Goal: Task Accomplishment & Management: Use online tool/utility

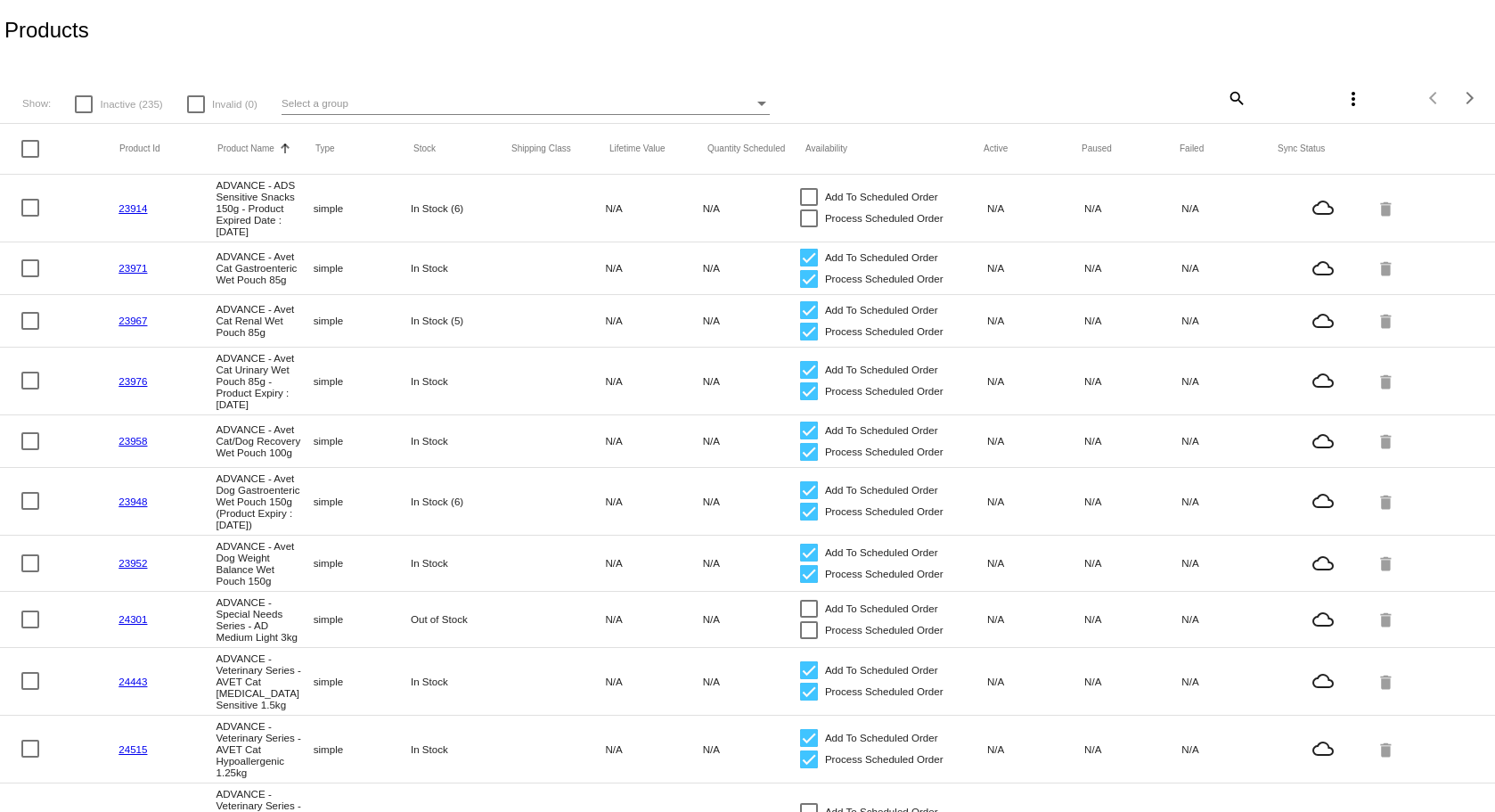
click at [459, 107] on div "Select a group" at bounding box center [517, 103] width 472 height 22
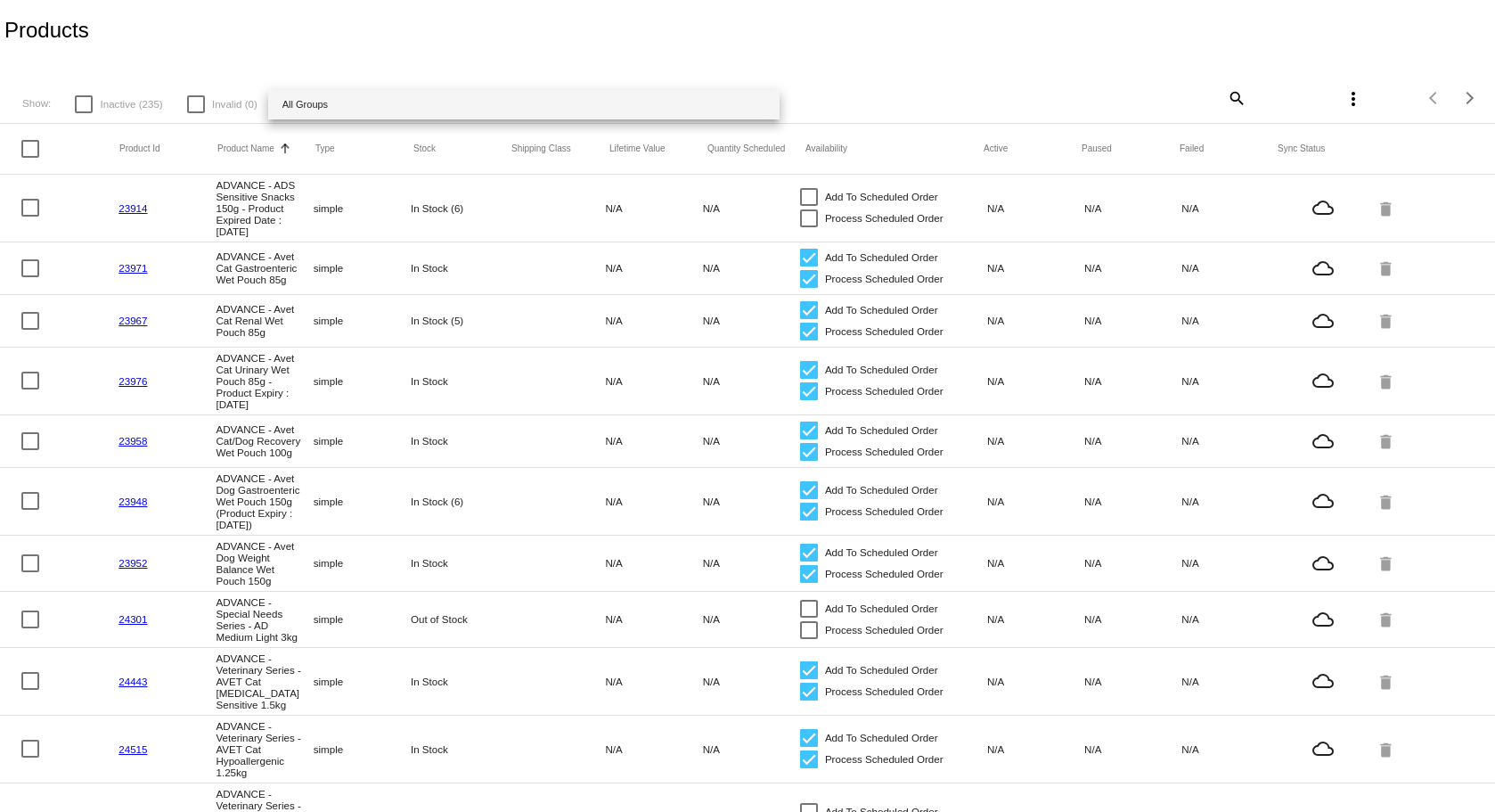
click at [1220, 108] on div at bounding box center [748, 406] width 1495 height 812
click at [1233, 95] on mat-icon "search" at bounding box center [1236, 97] width 22 height 27
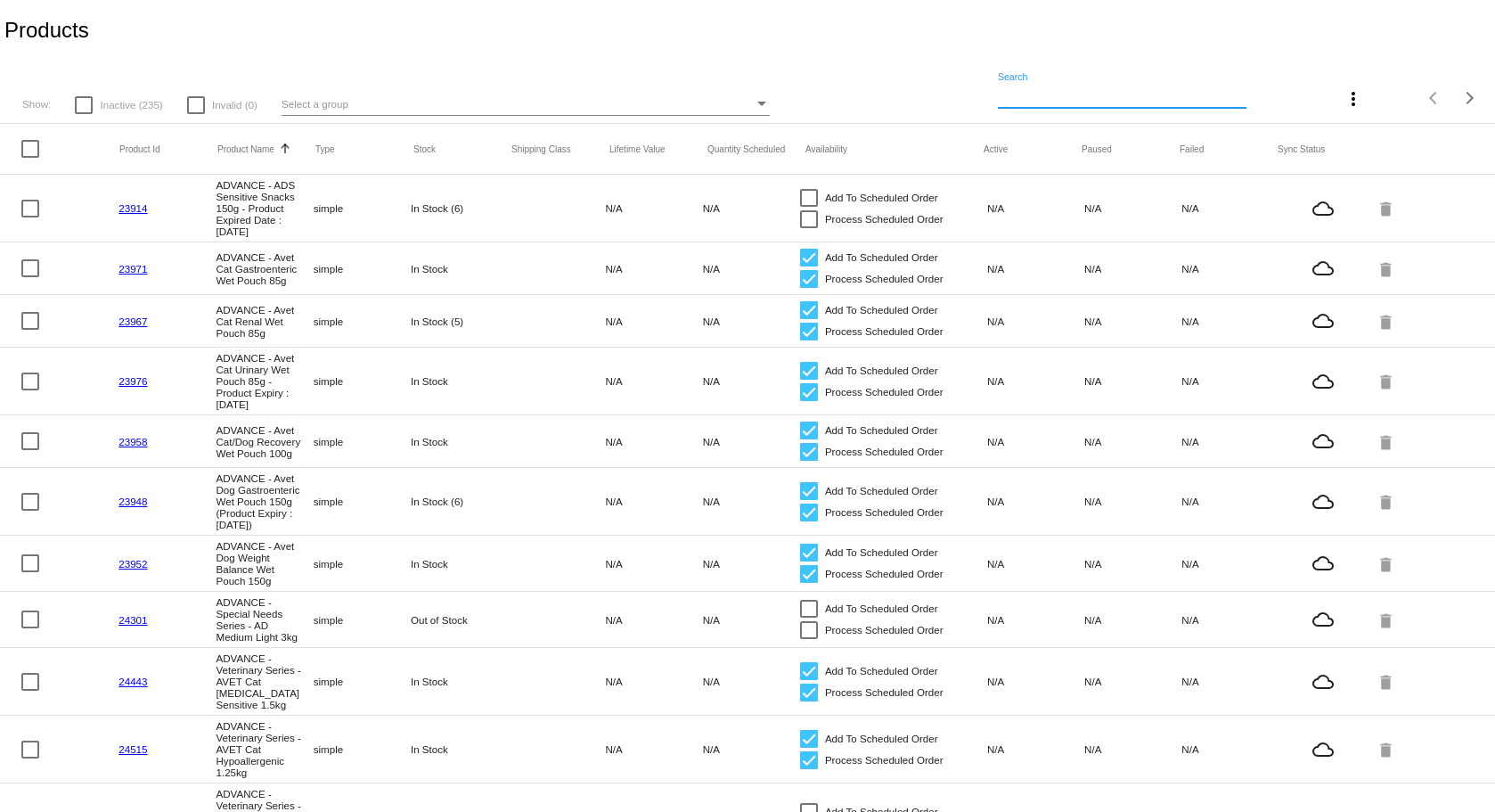
click at [1149, 100] on input "Search" at bounding box center [1121, 95] width 248 height 15
paste input "Royal Canin - Canine | Dog Urinary S/O Pouch 100g"
type input "Royal Canin - Canine | Dog Urinary S/O Pouch 100g"
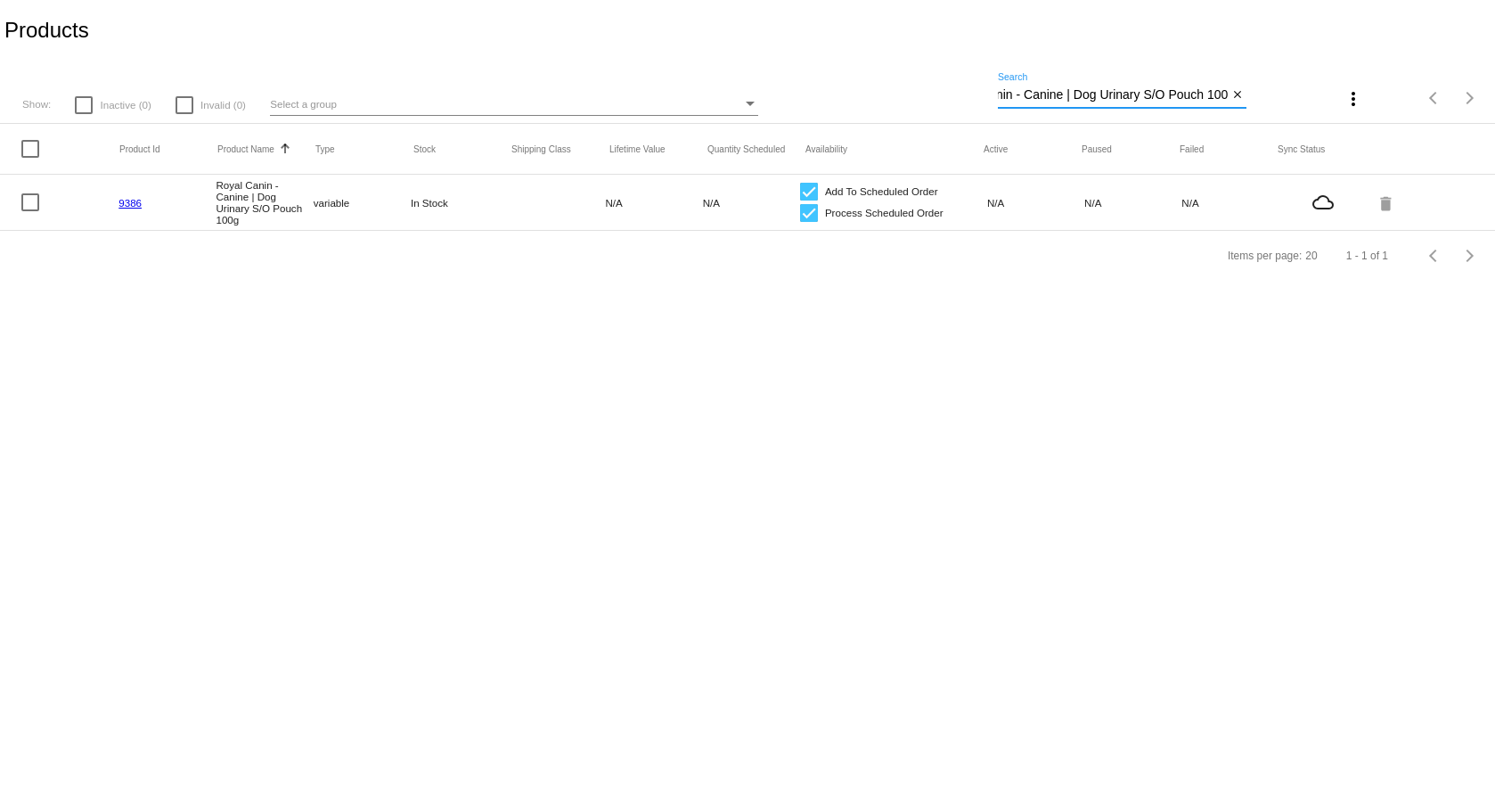
scroll to position [0, 0]
click at [128, 208] on link "9386" at bounding box center [130, 203] width 24 height 12
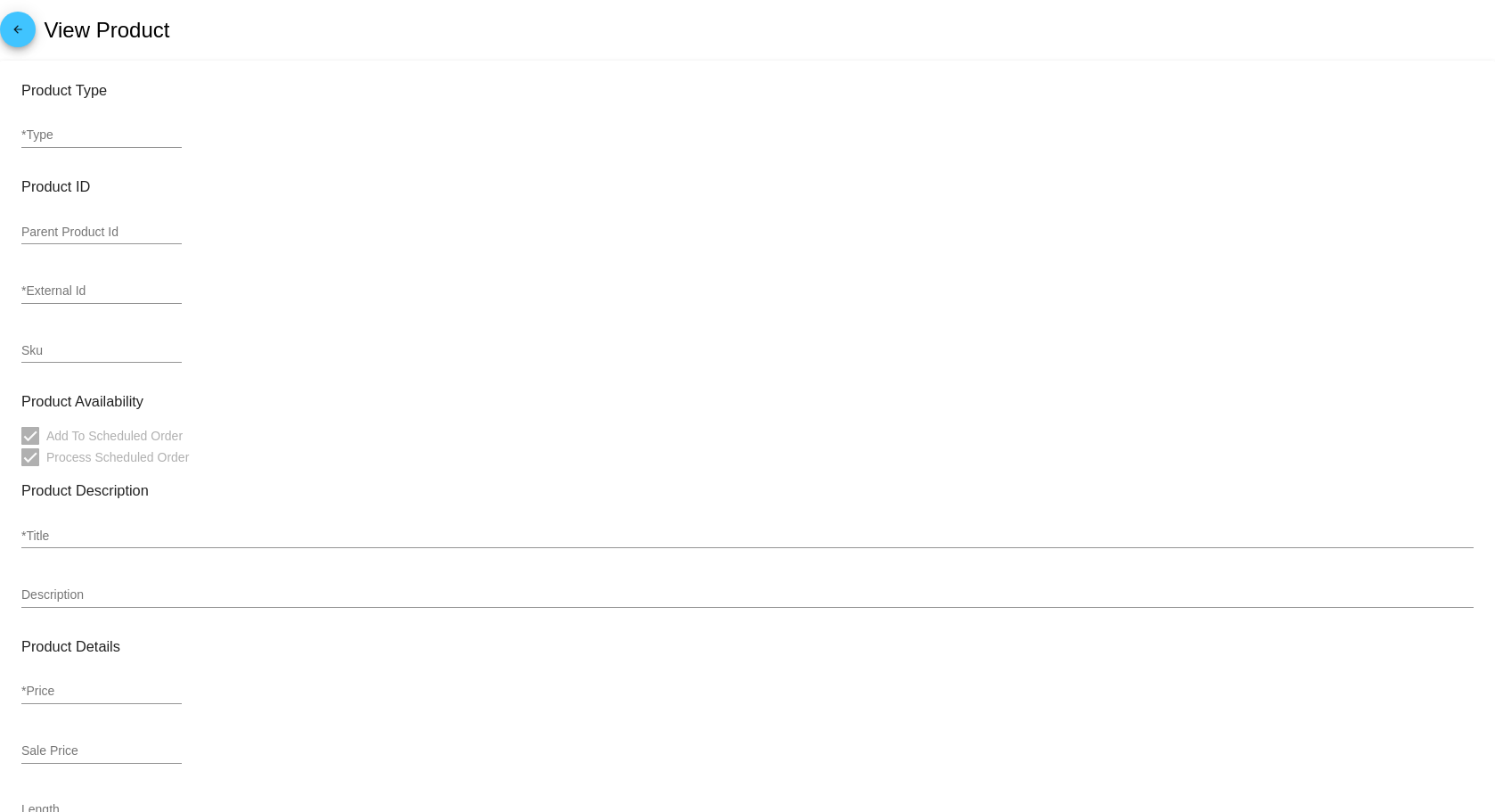
type input "variable"
type input "9386"
type input "3174300-RCC-VVT"
type input "Royal Canin - Canine | Dog Urinary S/O Pouch 100g"
type input "0"
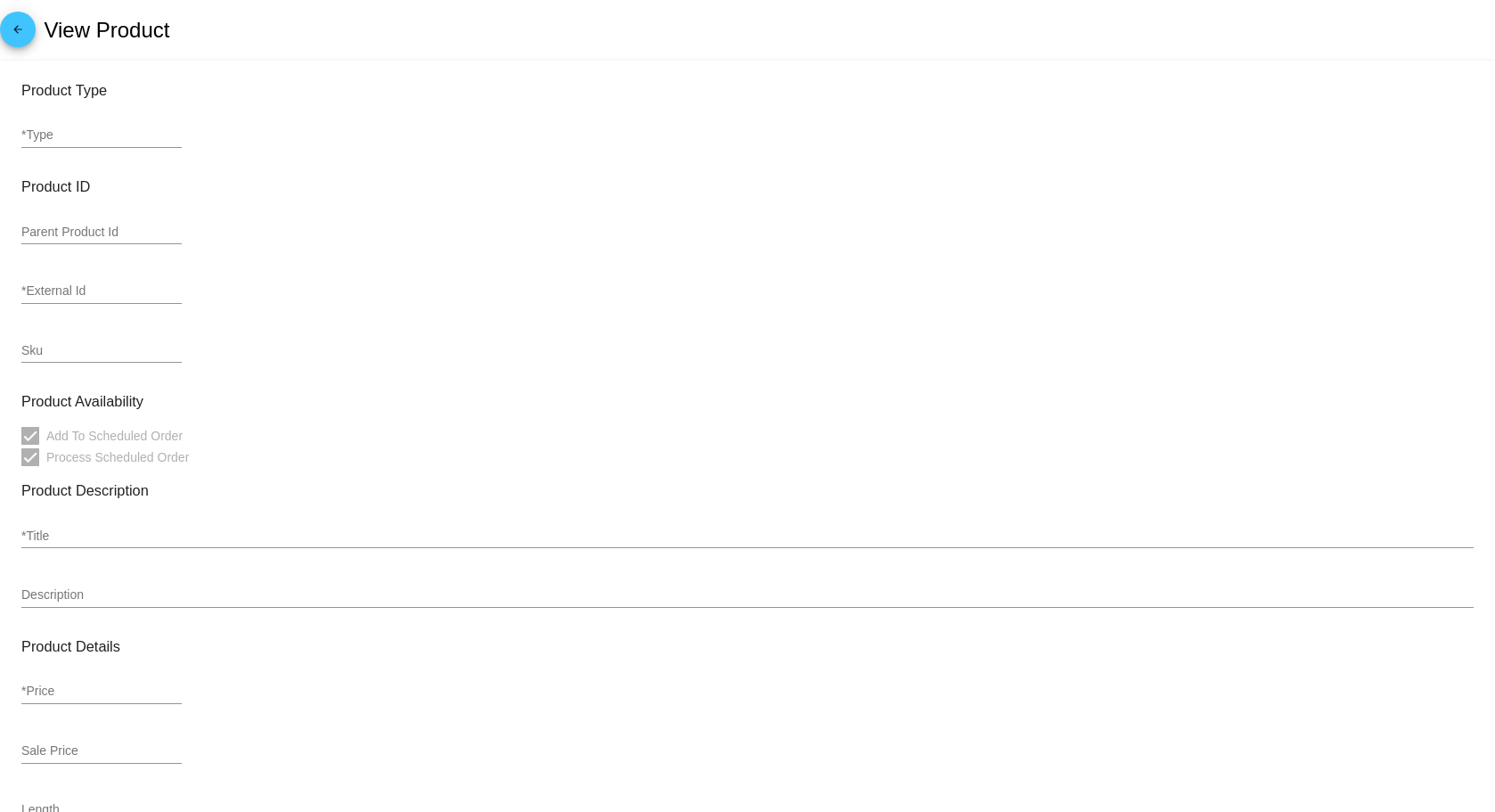
type input "13.76"
type input "In Stock"
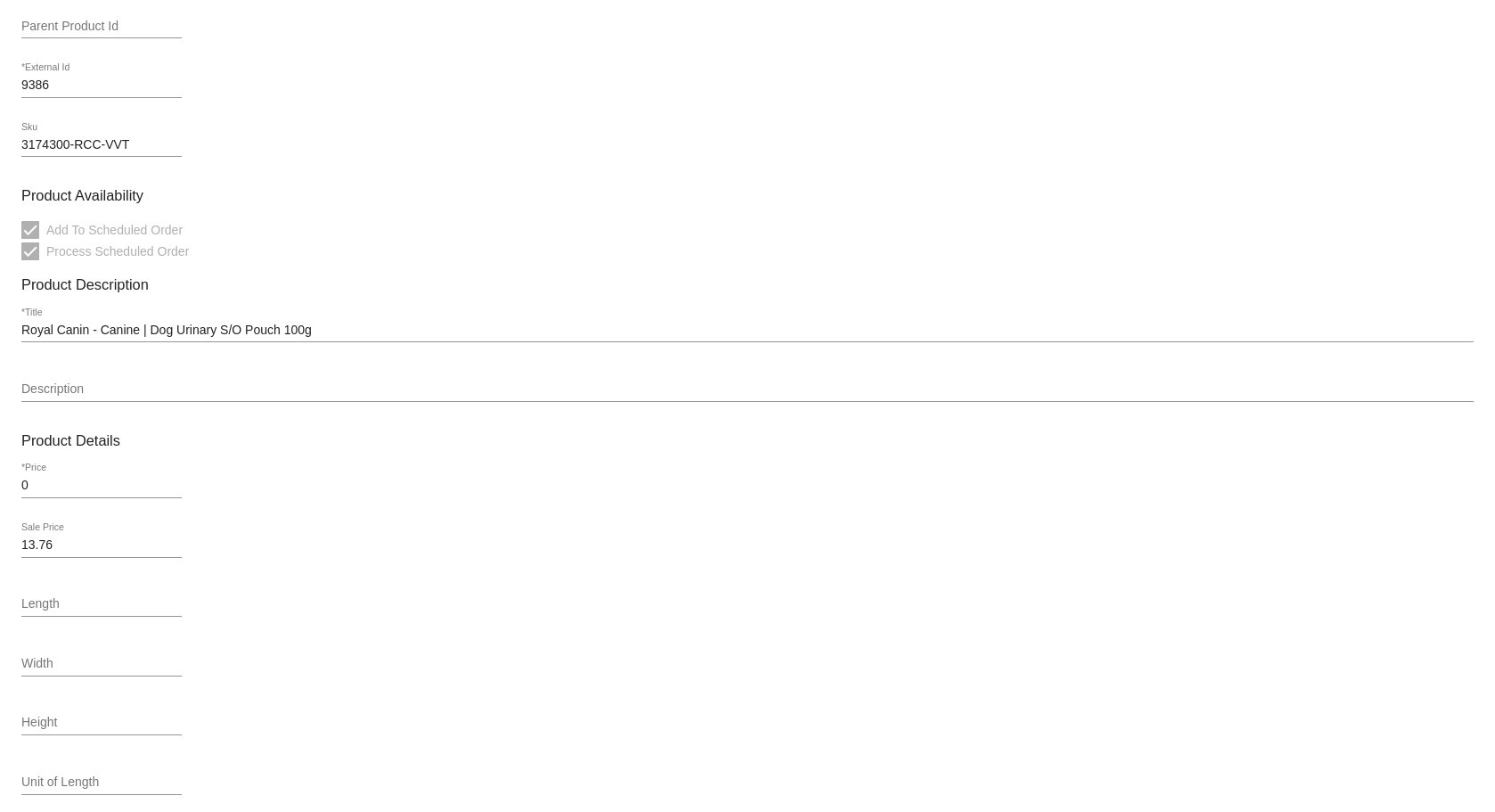
scroll to position [445, 0]
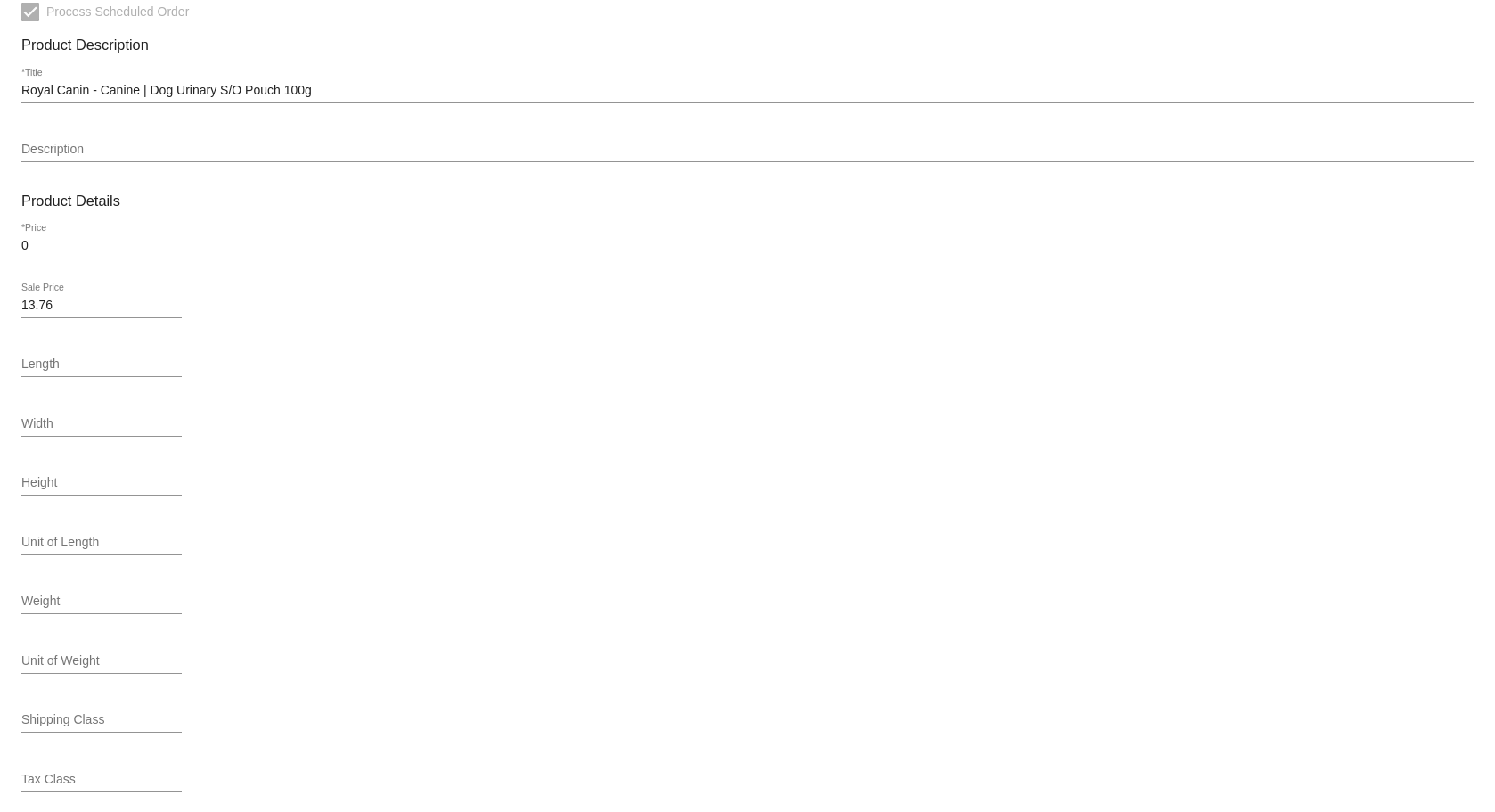
click at [137, 245] on input "0" at bounding box center [102, 245] width 161 height 15
drag, startPoint x: 136, startPoint y: 245, endPoint x: 106, endPoint y: 248, distance: 30.1
click at [108, 248] on input "0" at bounding box center [102, 245] width 161 height 15
click at [106, 248] on input "0" at bounding box center [102, 245] width 161 height 15
click at [70, 246] on input "0" at bounding box center [102, 245] width 161 height 15
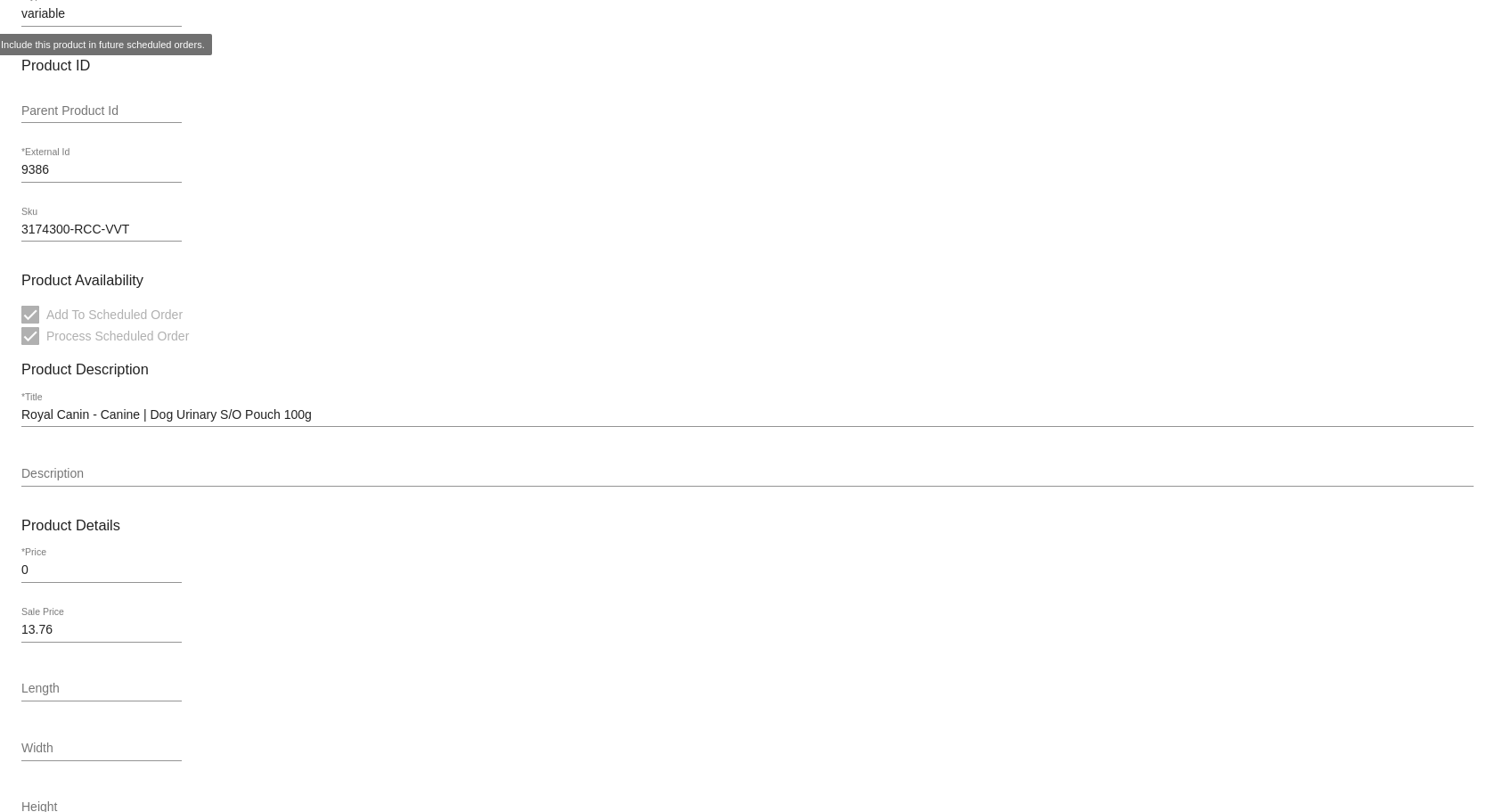
scroll to position [0, 0]
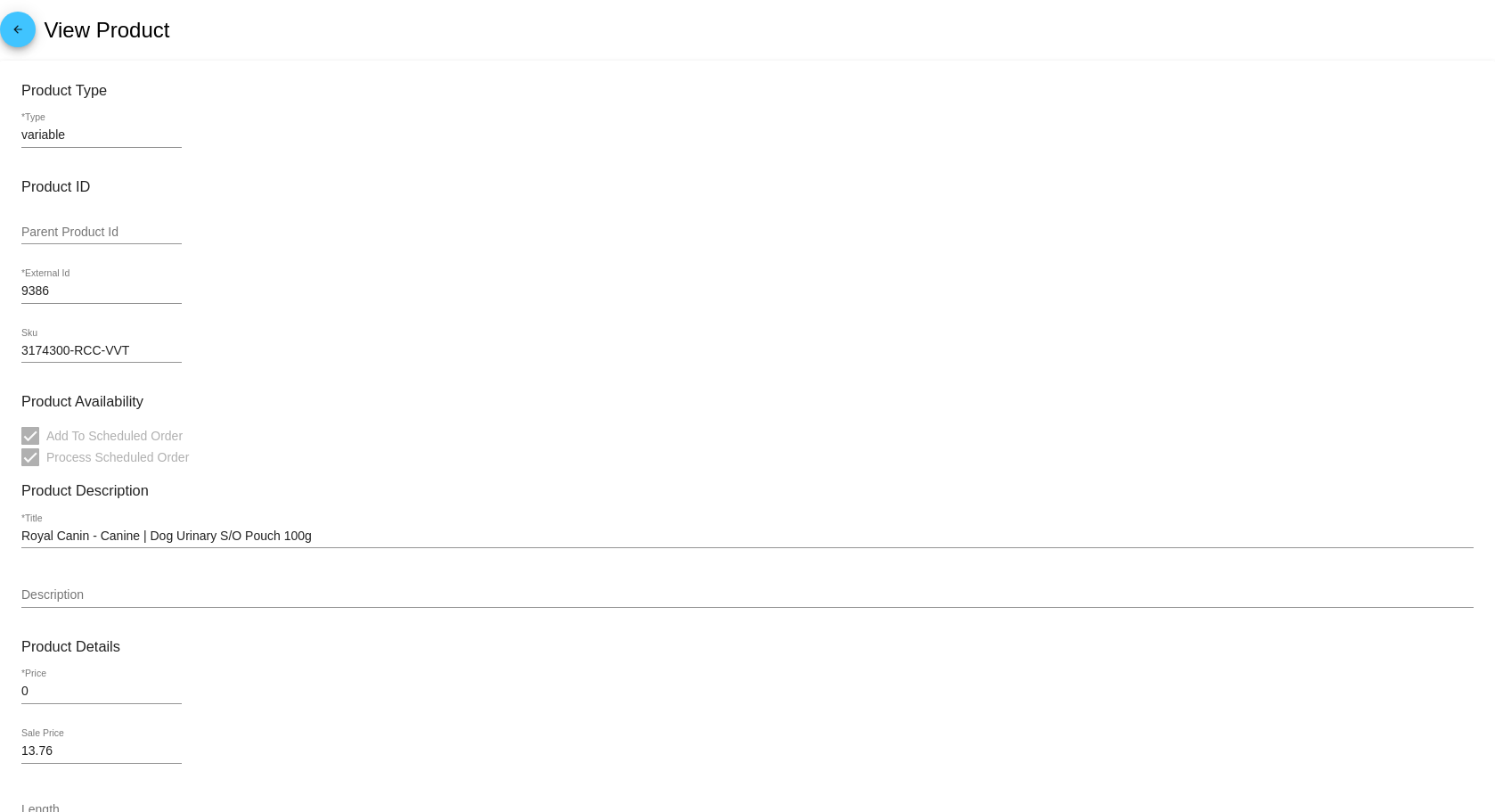
drag, startPoint x: 75, startPoint y: 133, endPoint x: 10, endPoint y: 136, distance: 65.1
click at [10, 136] on mat-card "Product Type variable *Type Product ID Parent Product Id 9386 *External Id 3174…" at bounding box center [748, 725] width 1495 height 1328
click at [53, 355] on input "3174300-RCC-VVT" at bounding box center [102, 351] width 161 height 15
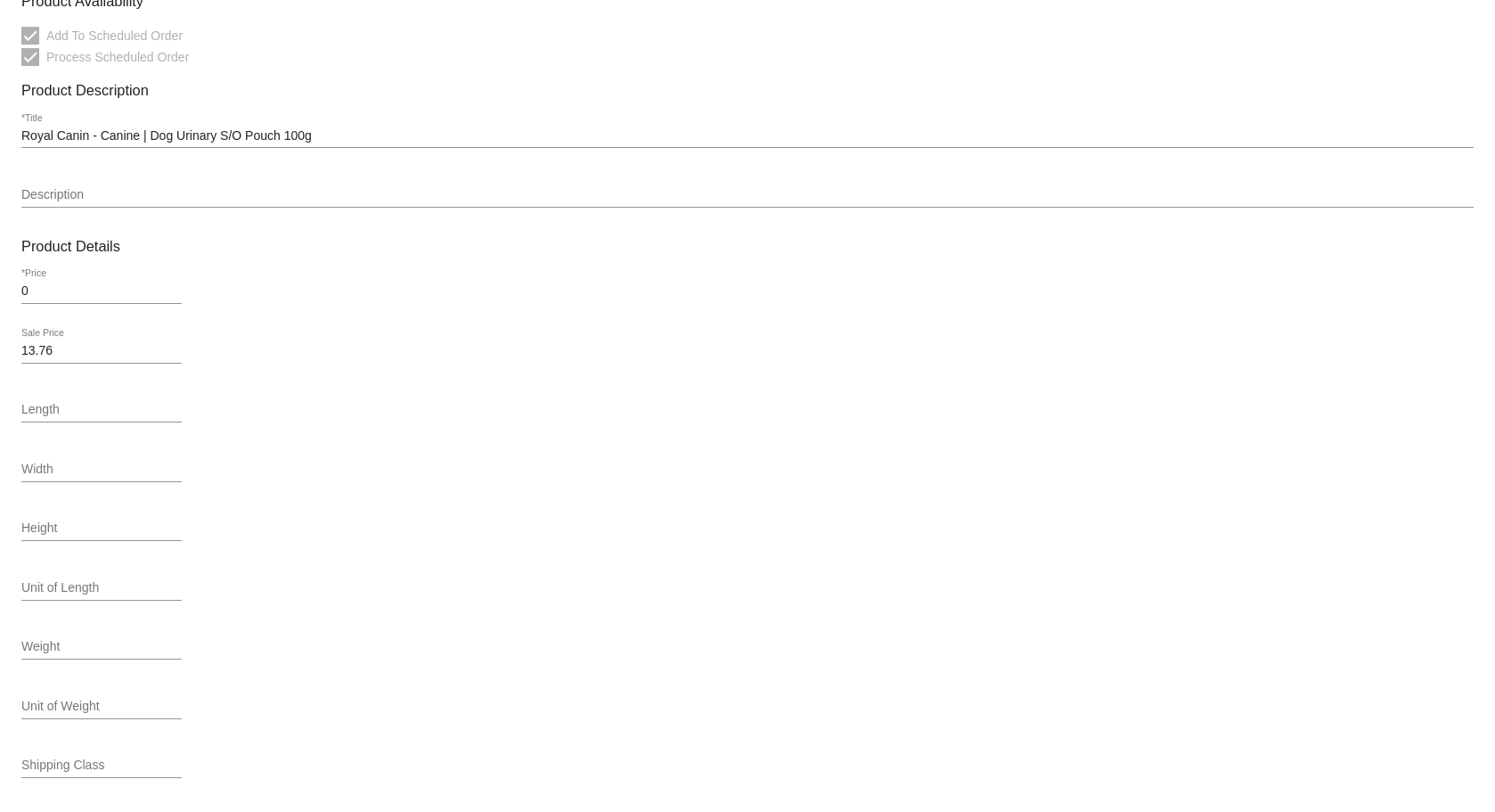
scroll to position [583, 0]
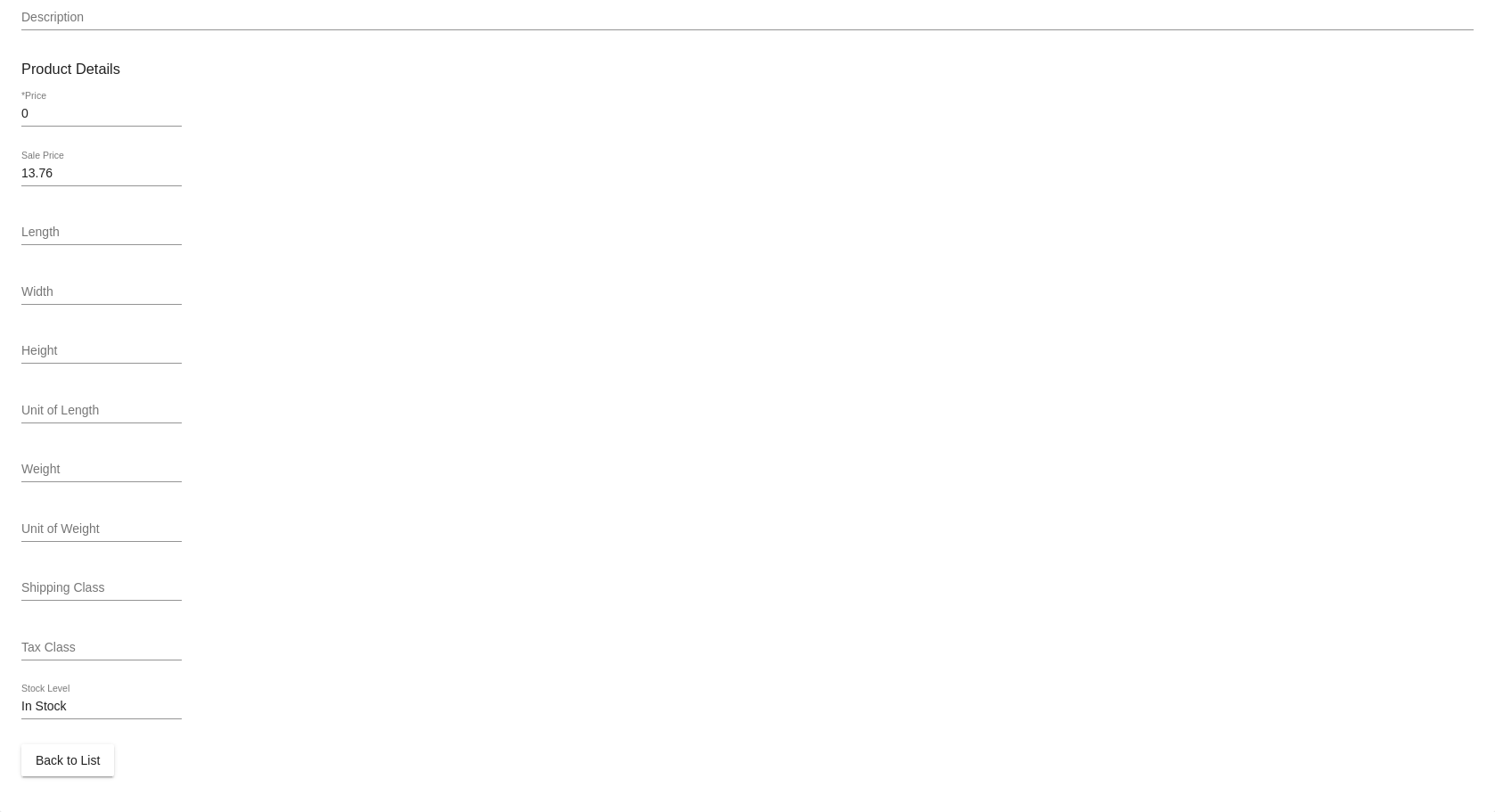
click at [65, 110] on input "0" at bounding box center [102, 114] width 161 height 15
drag, startPoint x: 54, startPoint y: 110, endPoint x: -9, endPoint y: 118, distance: 63.5
click at [0, 118] on html "arrow_back View Product Product Type variable *Type Product ID Parent Product I…" at bounding box center [748, 406] width 1495 height 812
click at [351, 226] on div "Length" at bounding box center [748, 235] width 1453 height 51
drag, startPoint x: 62, startPoint y: 163, endPoint x: -1, endPoint y: 185, distance: 66.7
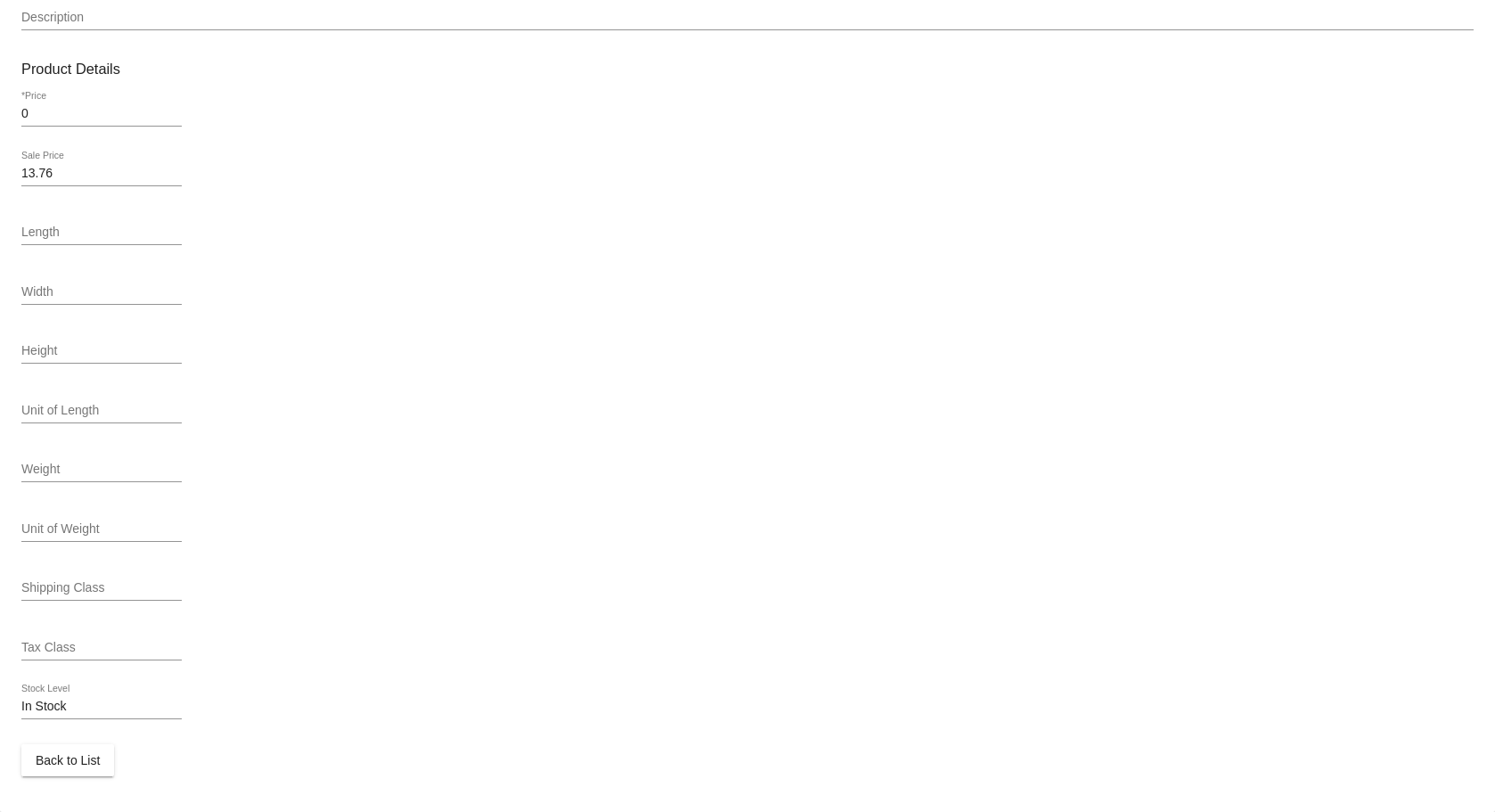
click at [0, 185] on html "arrow_back View Product Product Type variable *Type Product ID Parent Product I…" at bounding box center [748, 406] width 1495 height 812
click at [56, 170] on input "13.76" at bounding box center [102, 174] width 161 height 15
click at [903, 87] on mat-card-content "Product Type variable *Type Product ID Parent Product Id 9386 *External Id 3174…" at bounding box center [748, 140] width 1453 height 1271
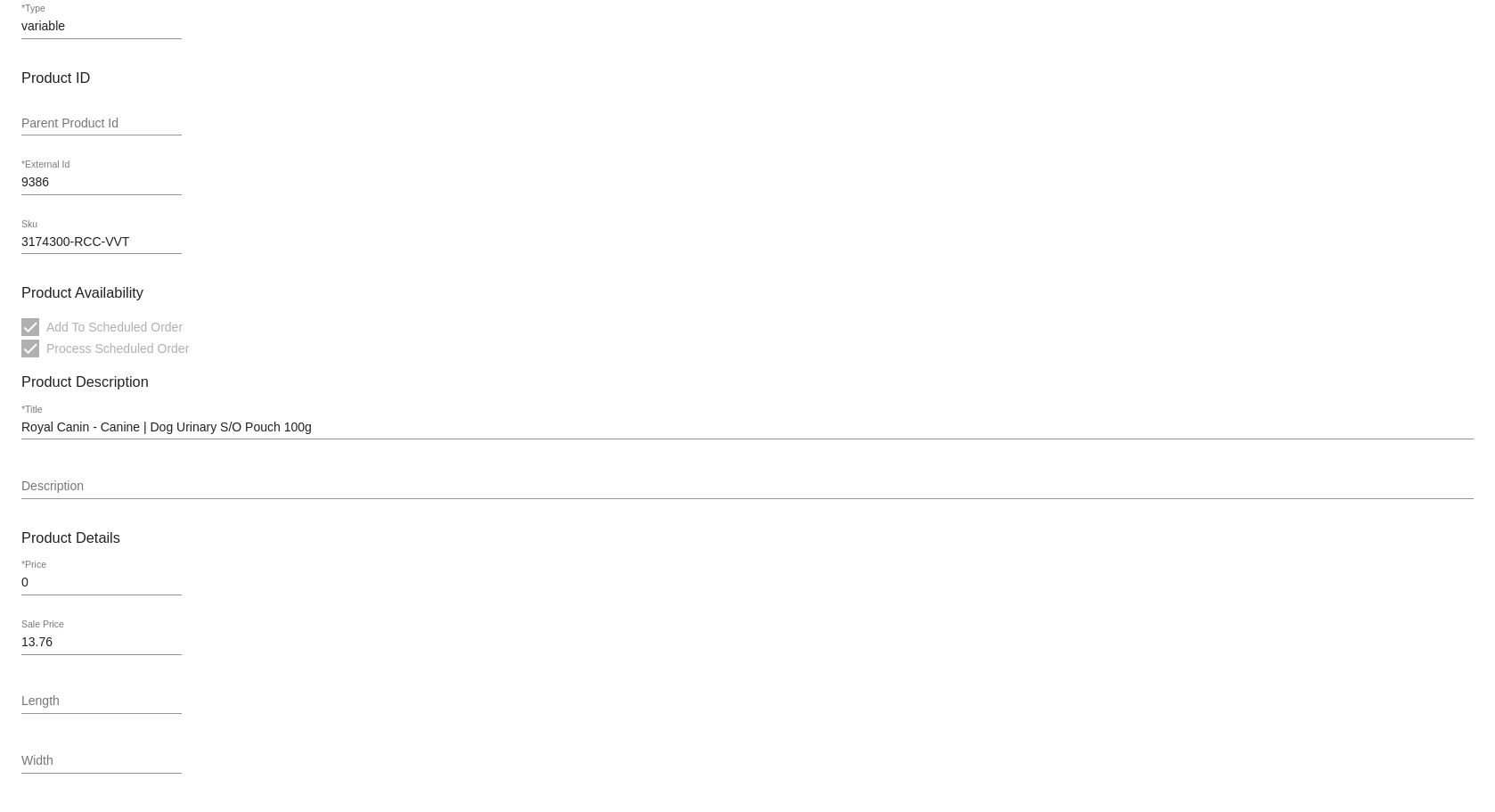
scroll to position [0, 0]
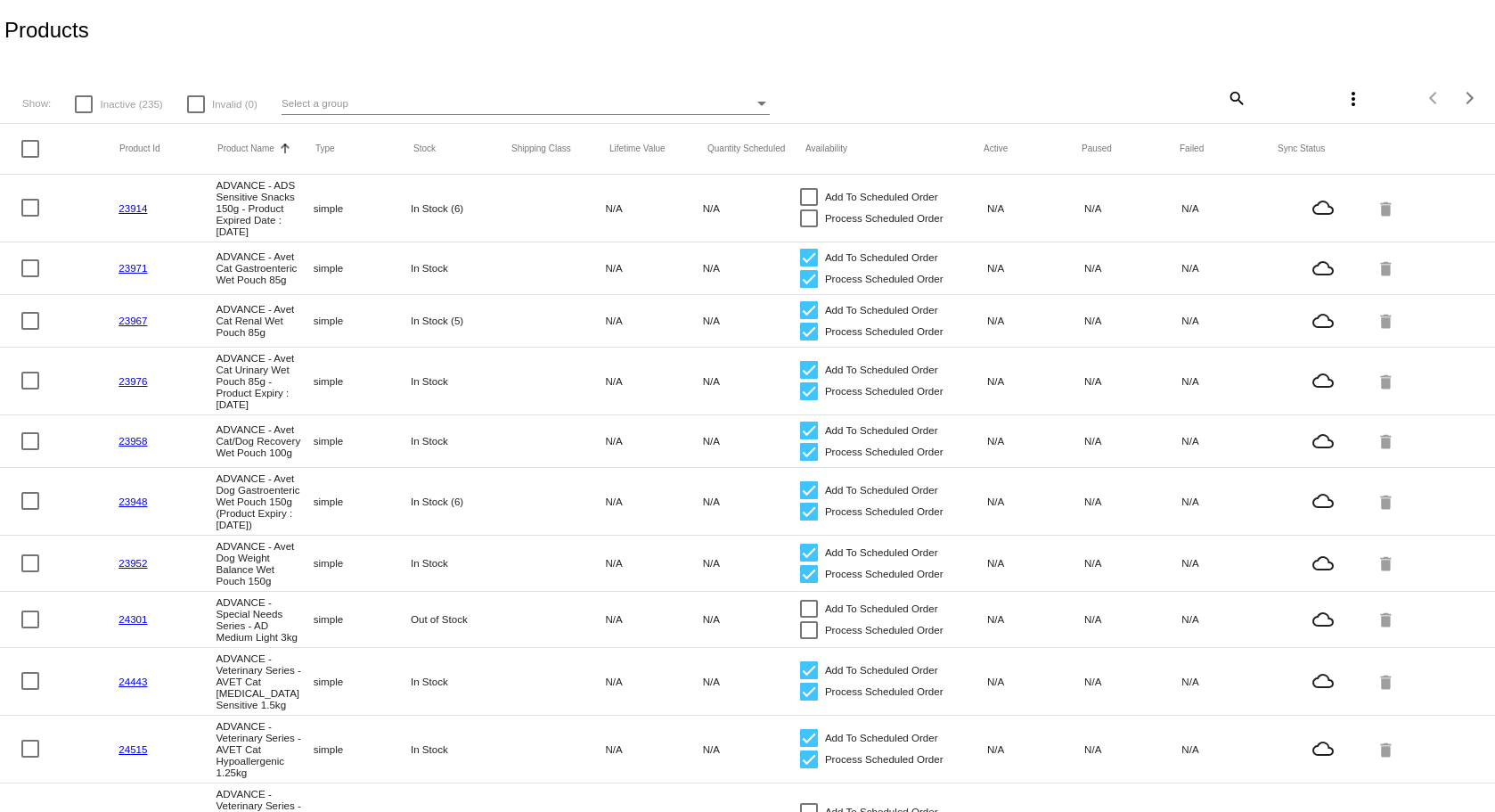
click at [507, 88] on div "Show: Inactive (235) Invalid (0) Select a group" at bounding box center [501, 97] width 994 height 34
click at [1225, 98] on mat-icon "search" at bounding box center [1236, 97] width 22 height 27
click at [1189, 89] on input "Search" at bounding box center [1121, 95] width 248 height 15
click at [471, 101] on div "Select a group" at bounding box center [517, 103] width 472 height 22
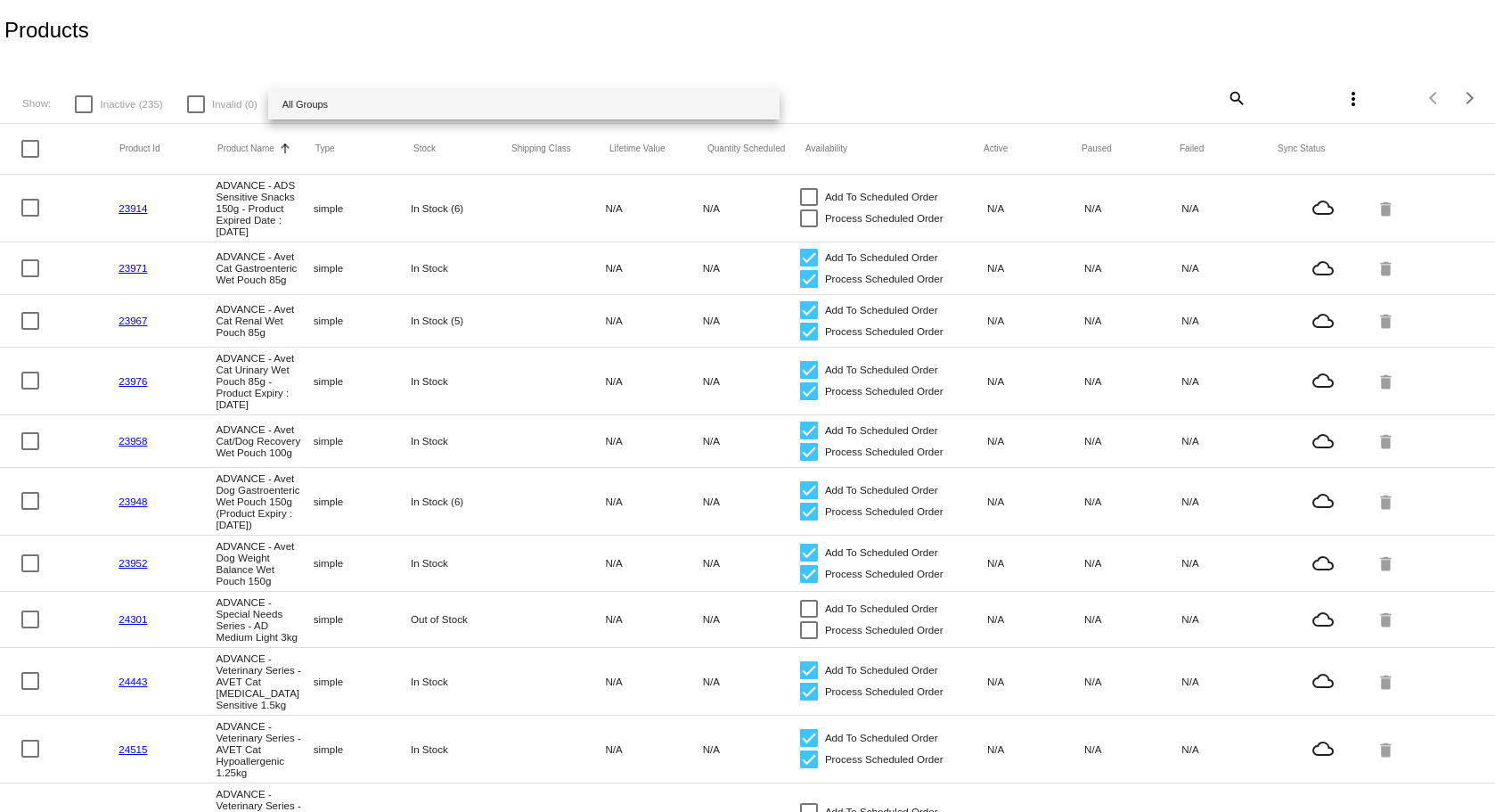
click at [1220, 85] on div at bounding box center [748, 406] width 1495 height 812
click at [1247, 97] on div "more_vert" at bounding box center [1309, 98] width 124 height 35
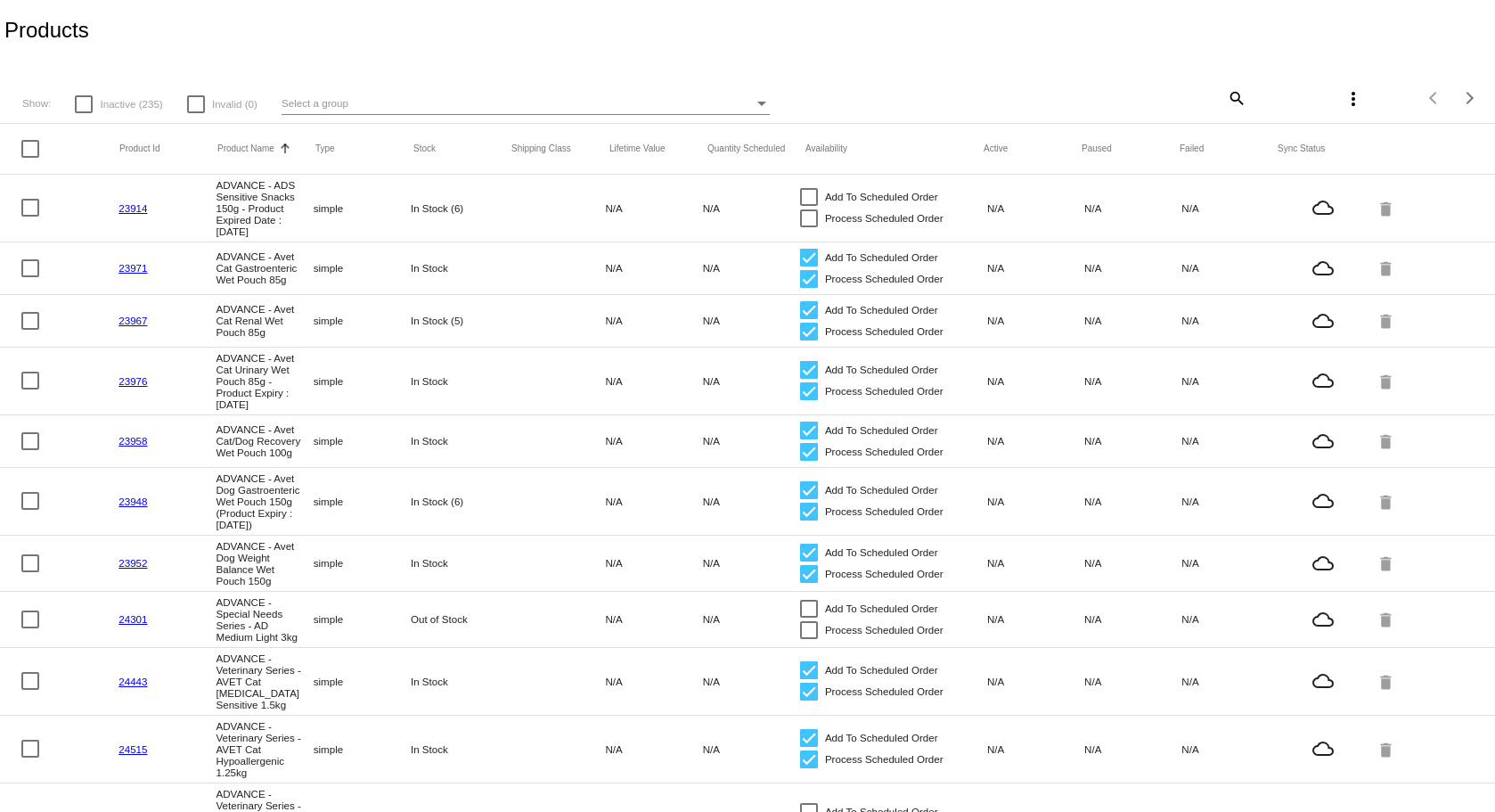
click at [1226, 97] on mat-icon "search" at bounding box center [1236, 97] width 22 height 27
click at [1141, 98] on input "Search" at bounding box center [1121, 95] width 248 height 15
paste input "3174300-RCC-VVT"
type input "3174300-RCC-VVT"
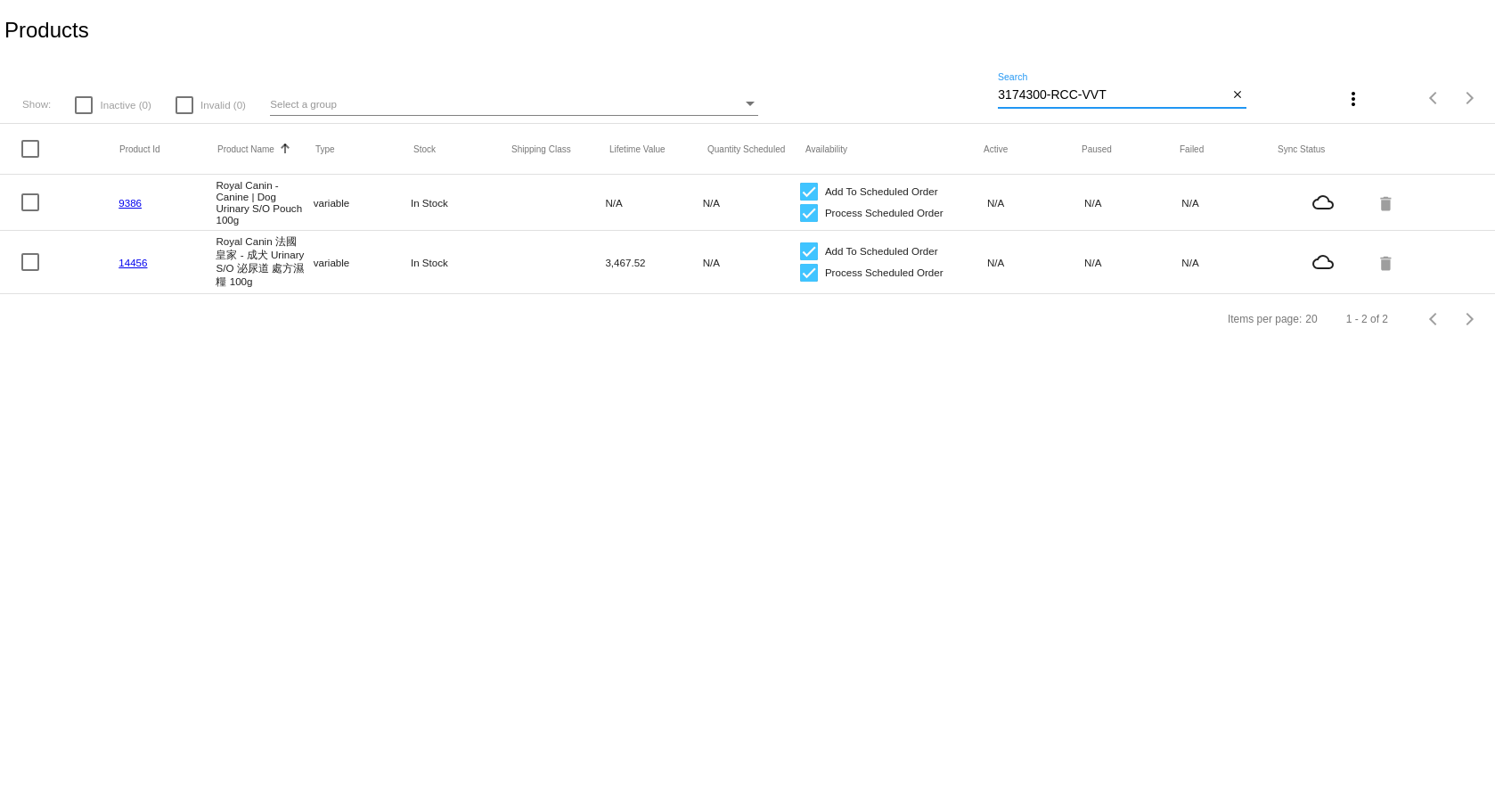
click at [135, 208] on link "9386" at bounding box center [130, 203] width 24 height 12
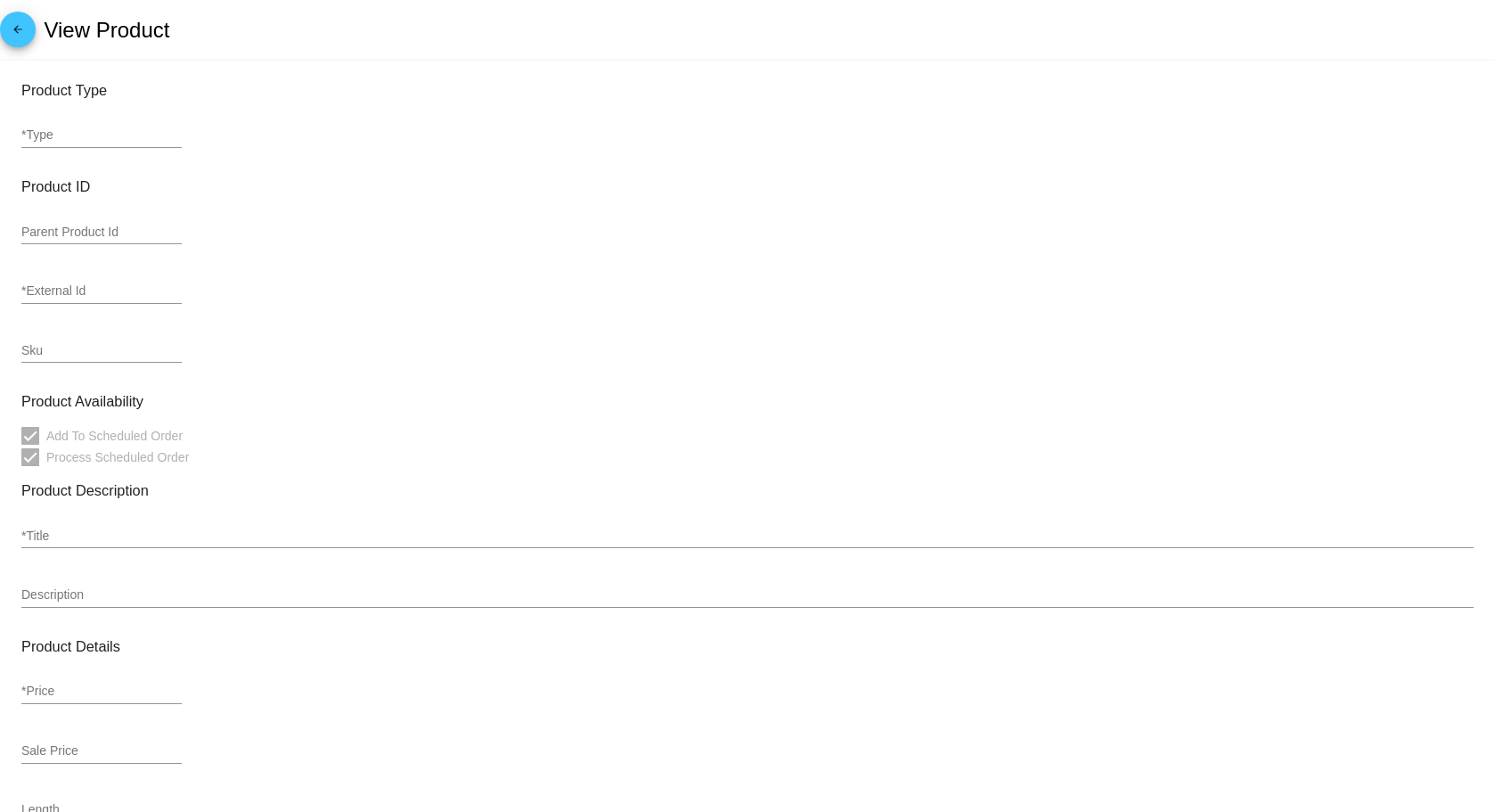
type input "variable"
type input "9386"
type input "3174300-RCC-VVT"
type input "Royal Canin - Canine | Dog Urinary S/O Pouch 100g"
type input "0"
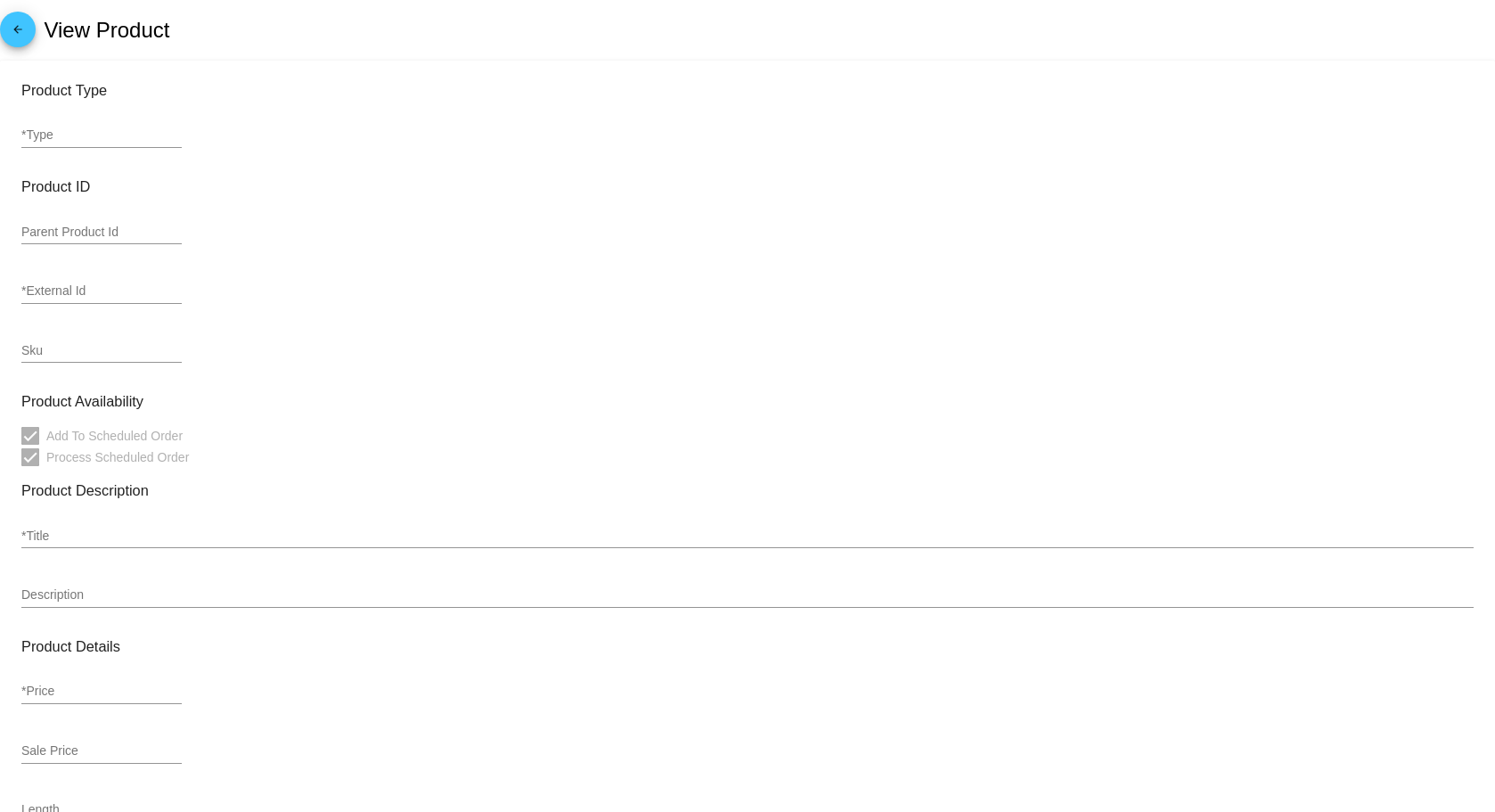
type input "13.76"
type input "In Stock"
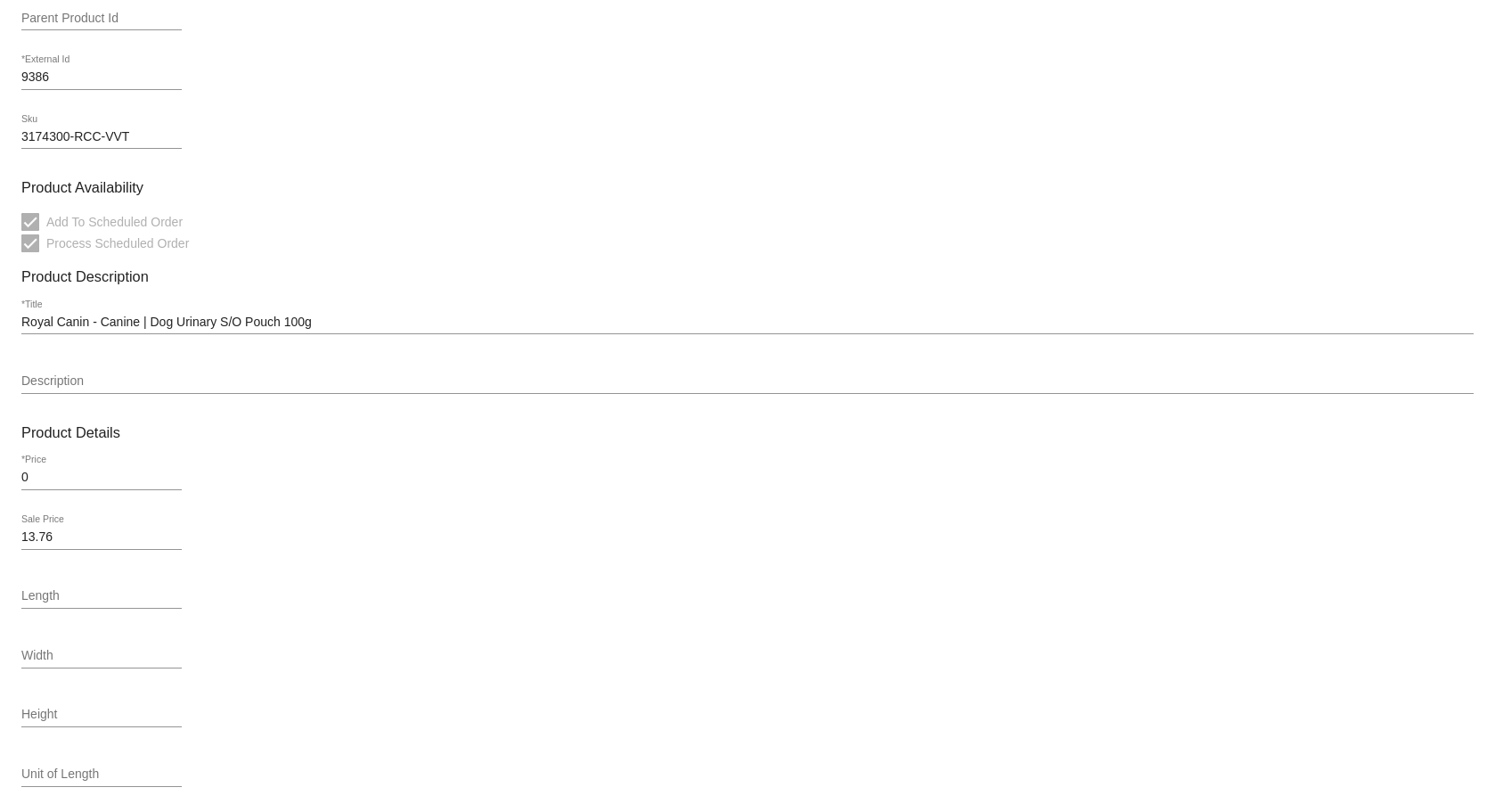
scroll to position [445, 0]
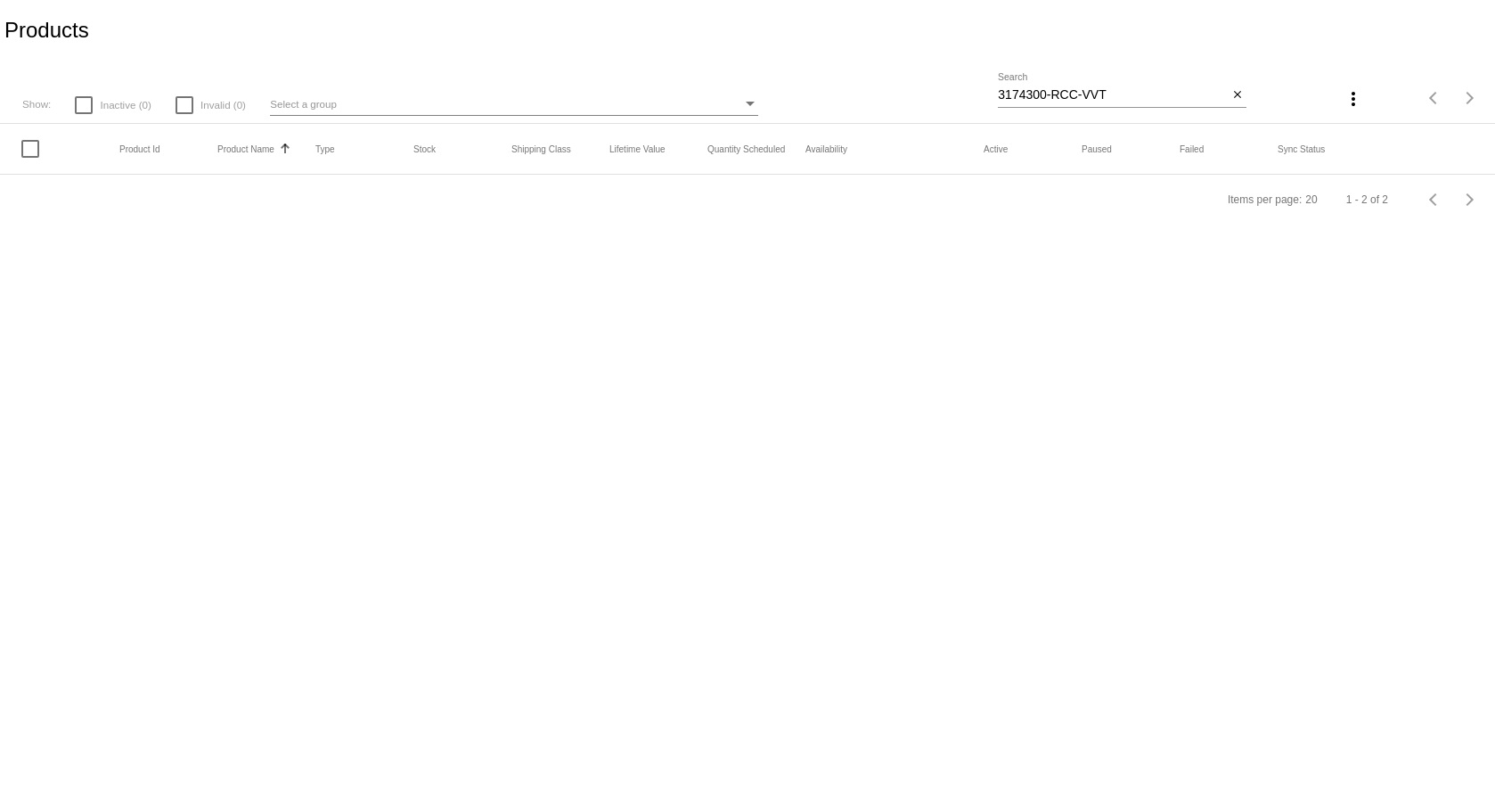
click at [909, 60] on div "Products" at bounding box center [748, 30] width 1495 height 61
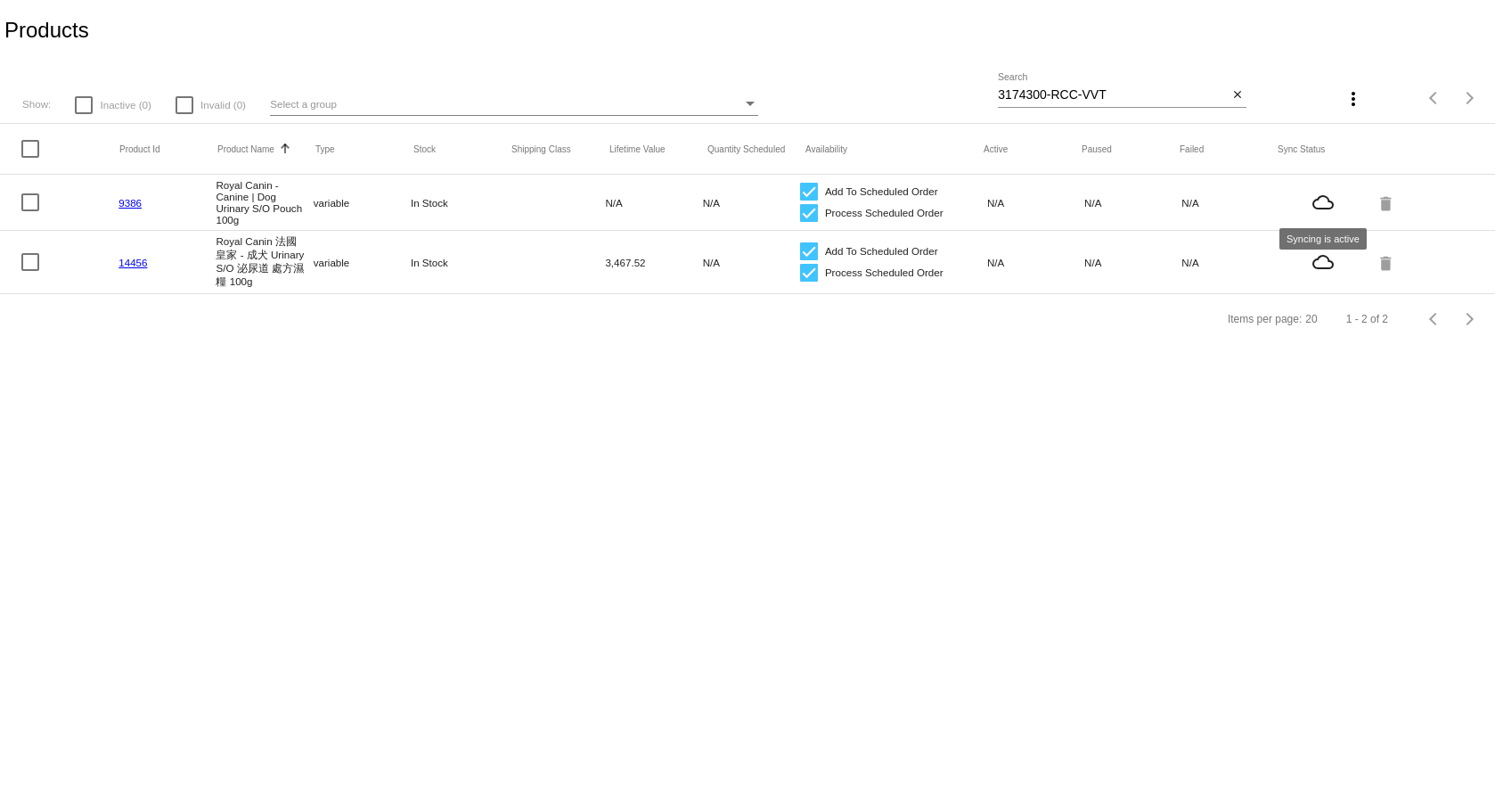
click at [1329, 203] on mat-icon "cloud_queue" at bounding box center [1323, 202] width 88 height 22
click at [1327, 211] on mat-icon "cloud_queue" at bounding box center [1323, 202] width 88 height 22
click at [200, 5] on div "Products" at bounding box center [748, 30] width 1495 height 61
click at [134, 200] on link "9386" at bounding box center [130, 203] width 24 height 12
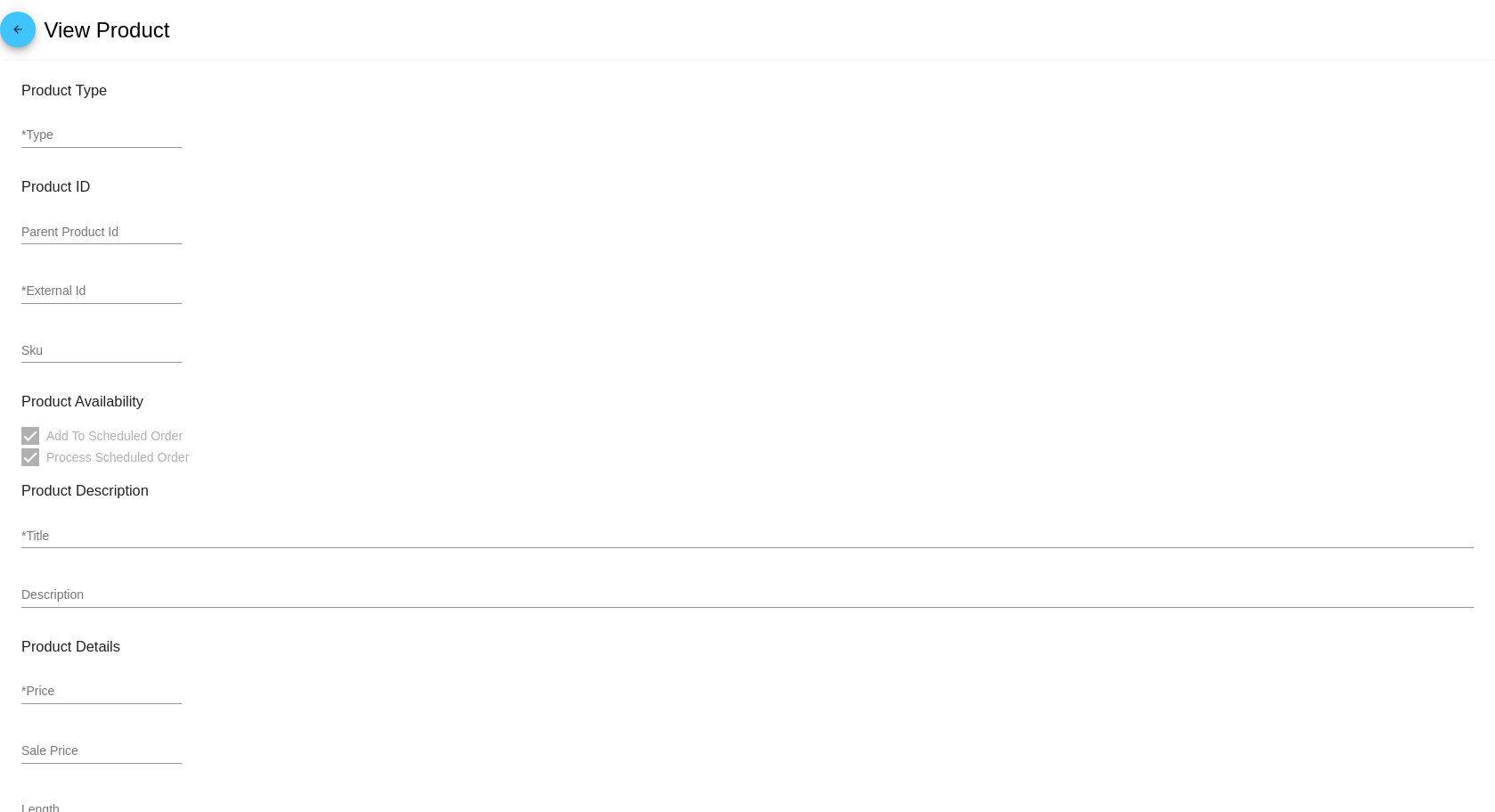
type input "variable"
type input "9386"
type input "3174300-RCC-VVT"
type input "Royal Canin - Canine | Dog Urinary S/O Pouch 100g"
type input "0"
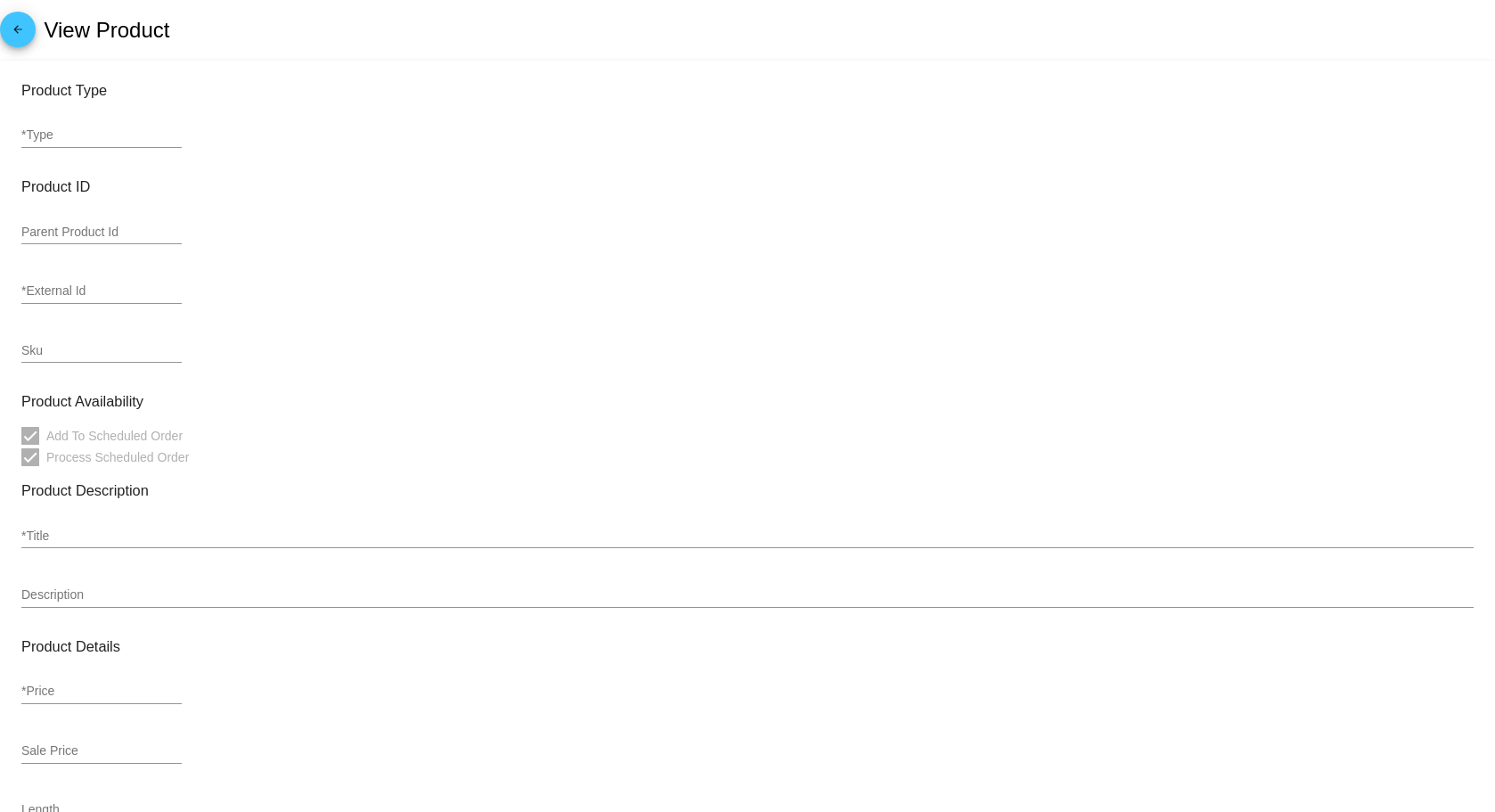
type input "13.76"
type input "In Stock"
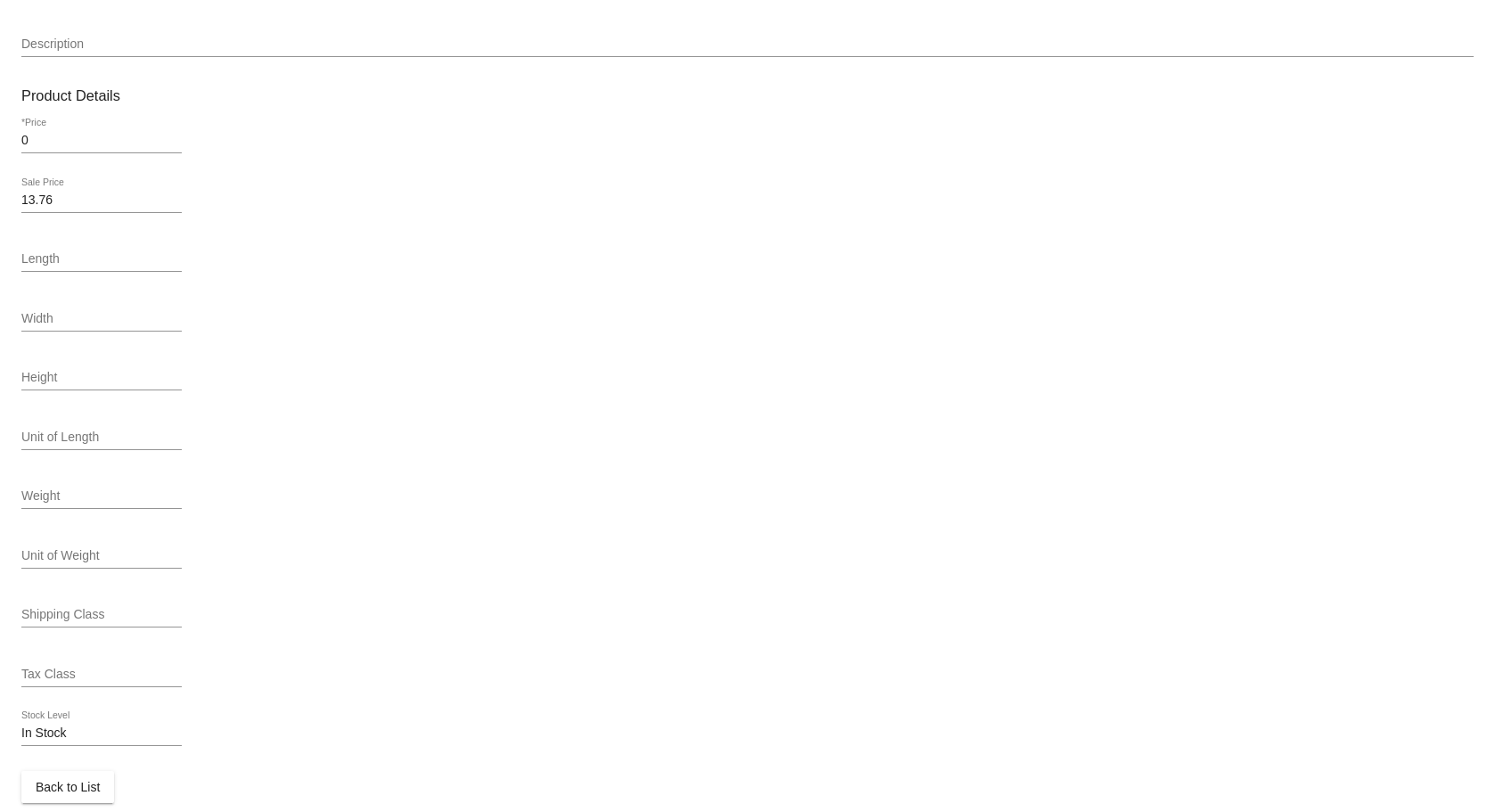
scroll to position [583, 0]
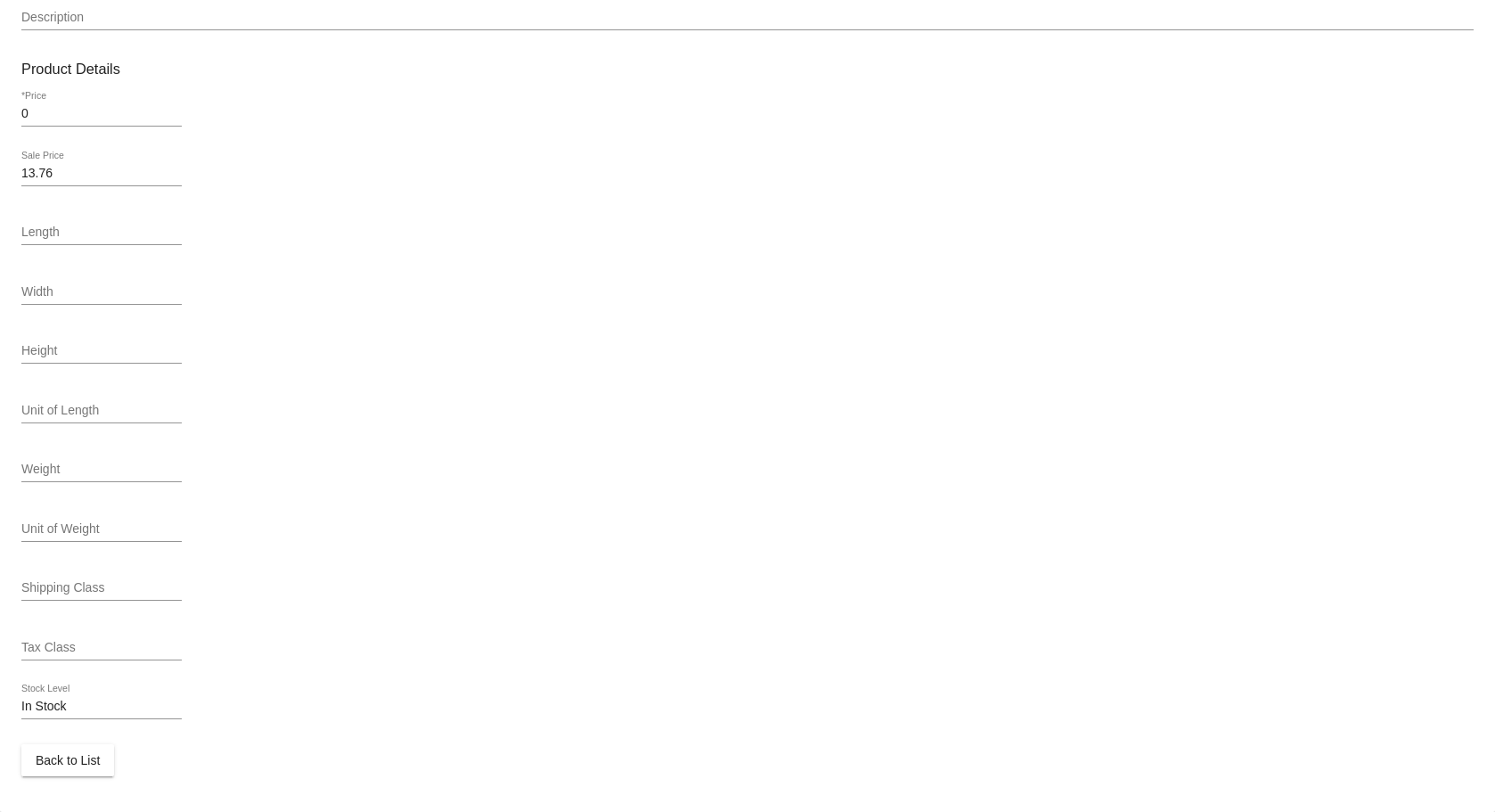
click at [85, 318] on div "Width" at bounding box center [102, 295] width 161 height 51
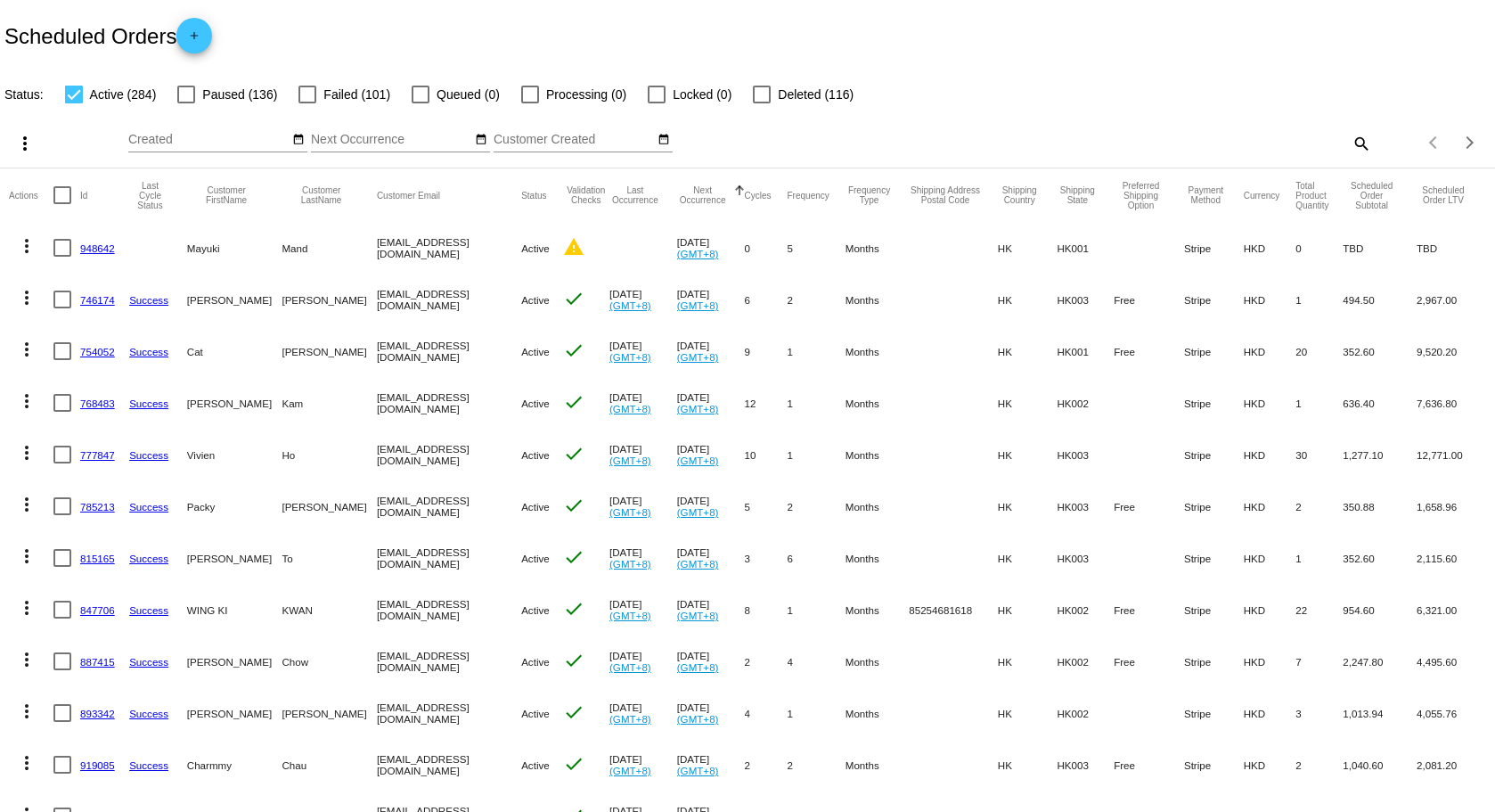
click at [1350, 141] on mat-icon "search" at bounding box center [1361, 143] width 22 height 27
click at [1265, 145] on input "Search" at bounding box center [1184, 139] width 373 height 15
paste input "Royal Canin - Canine | Dog Urinary S/O Pouch 100g"
type input "Royal Canin - Canine | Dog Urinary S/O Pouch 100g"
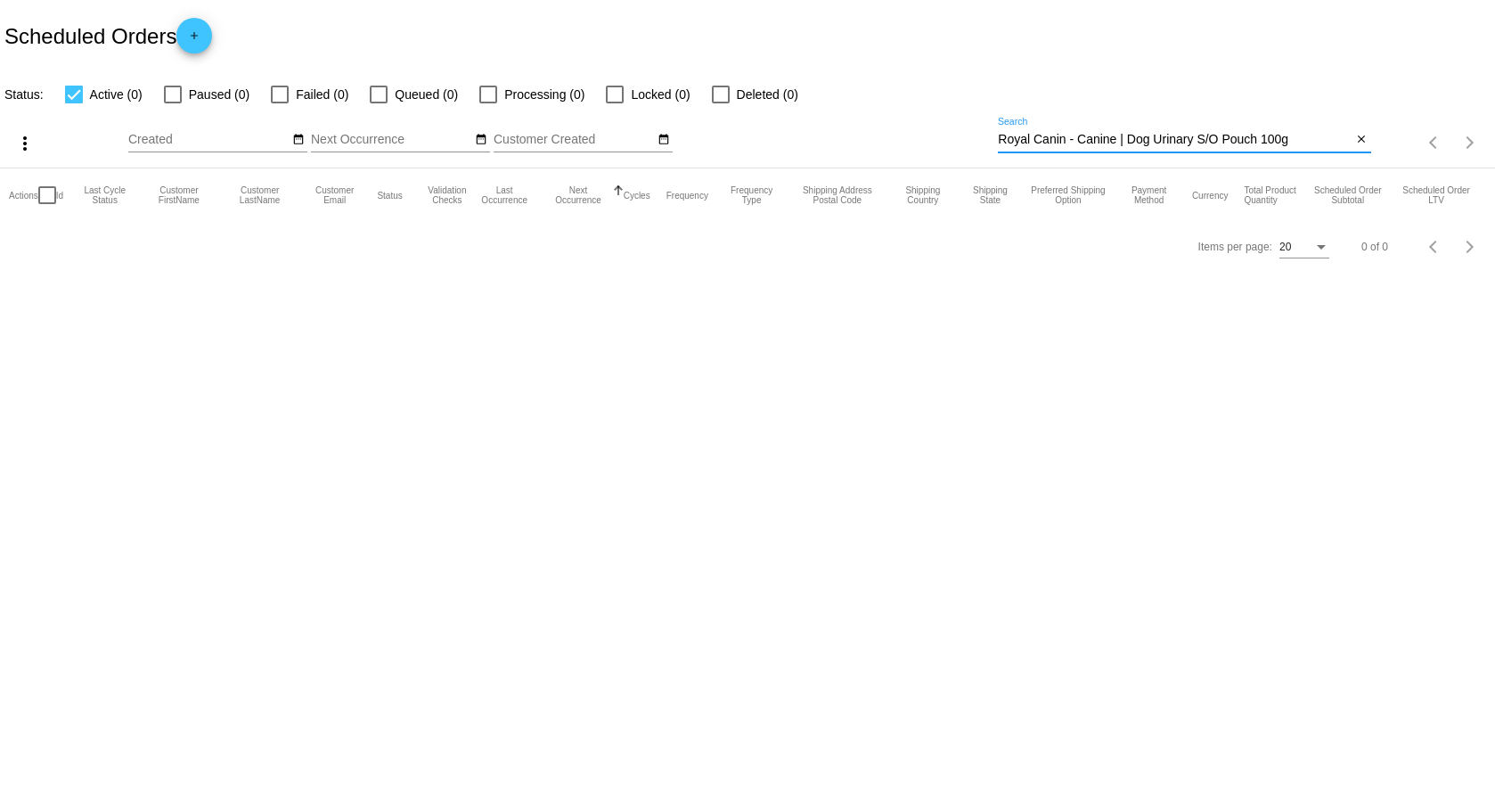
click at [1047, 119] on div "Royal Canin - Canine | Dog Urinary S/O Pouch 100g Search" at bounding box center [1174, 134] width 354 height 34
click at [1061, 138] on input "Royal Canin - Canine | Dog Urinary S/O Pouch 100g" at bounding box center [1174, 139] width 354 height 15
click at [1236, 137] on input "Royal Canin - Canine | Dog Urinary S/O Pouch 100g" at bounding box center [1174, 139] width 354 height 15
drag, startPoint x: 1369, startPoint y: 138, endPoint x: 1272, endPoint y: 143, distance: 97.1
click at [1369, 138] on button "close" at bounding box center [1362, 140] width 19 height 19
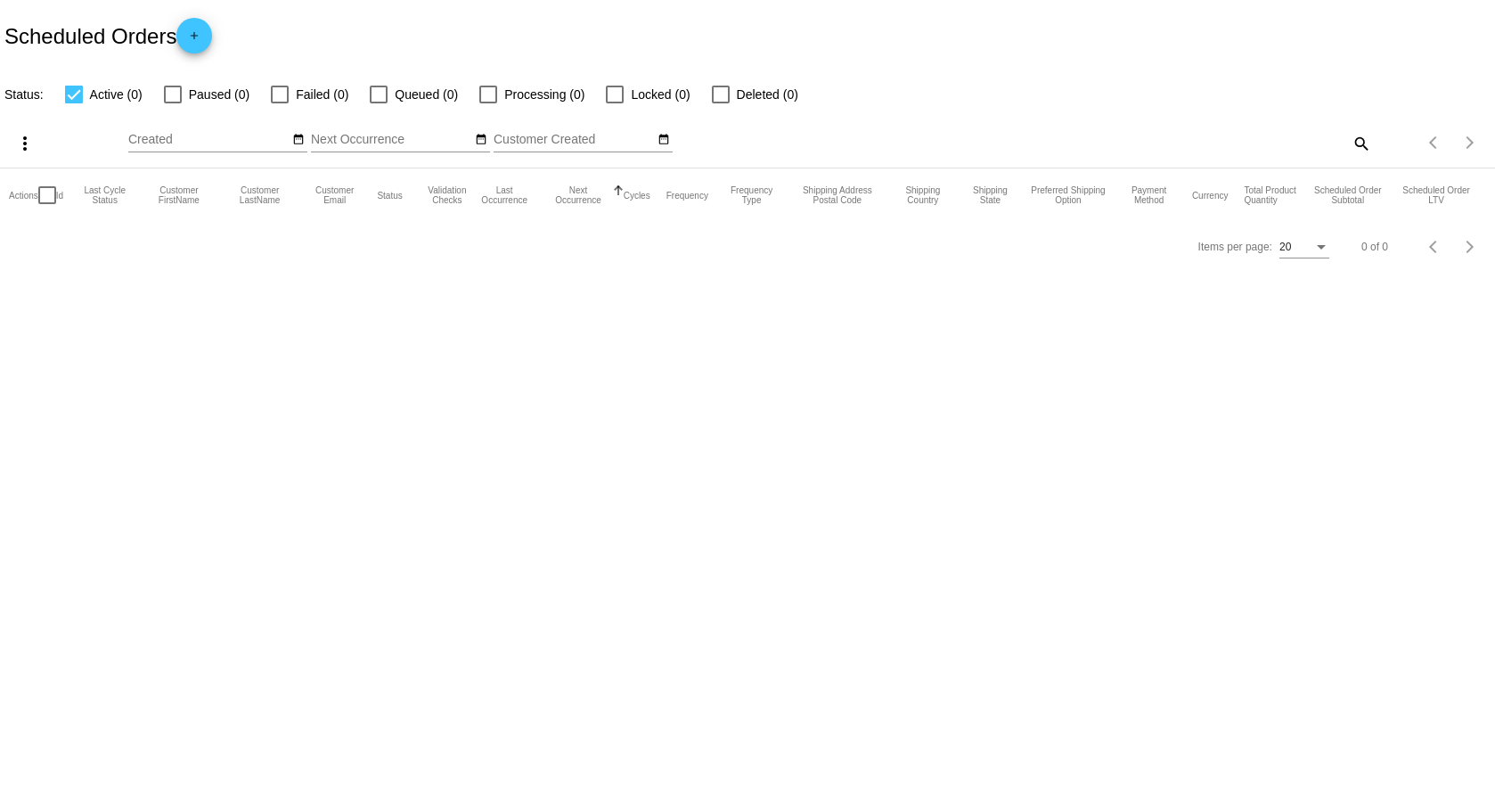
click at [1229, 151] on div "search" at bounding box center [1184, 143] width 373 height 27
click at [1368, 140] on mat-icon "search" at bounding box center [1361, 143] width 22 height 27
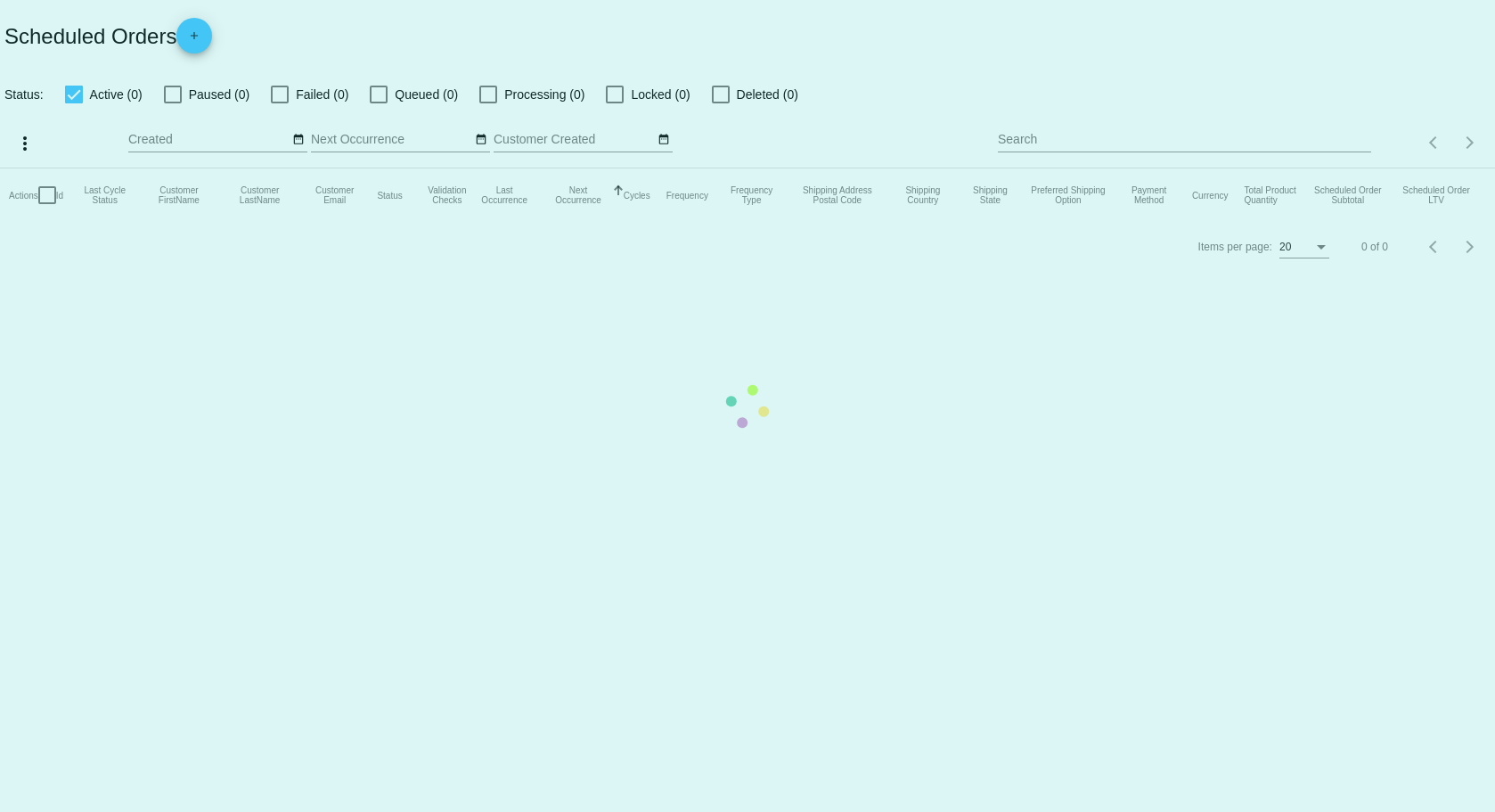
click at [1268, 169] on mat-table "Actions Id Last Cycle Status Customer FirstName Customer LastName Customer Emai…" at bounding box center [748, 195] width 1495 height 54
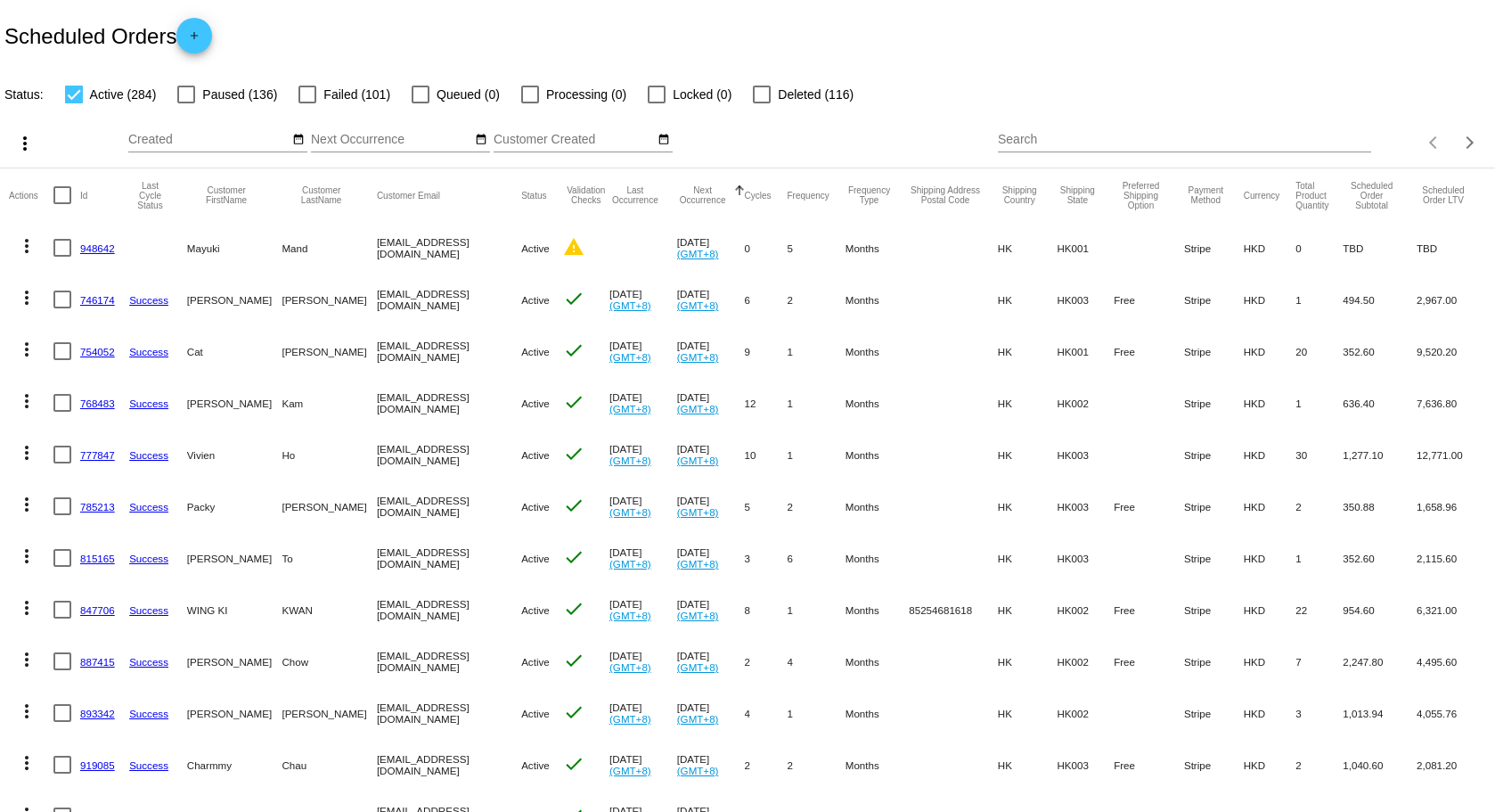
click at [1150, 142] on input "Search" at bounding box center [1184, 139] width 373 height 15
click at [335, 18] on div "Scheduled Orders add" at bounding box center [748, 35] width 1495 height 72
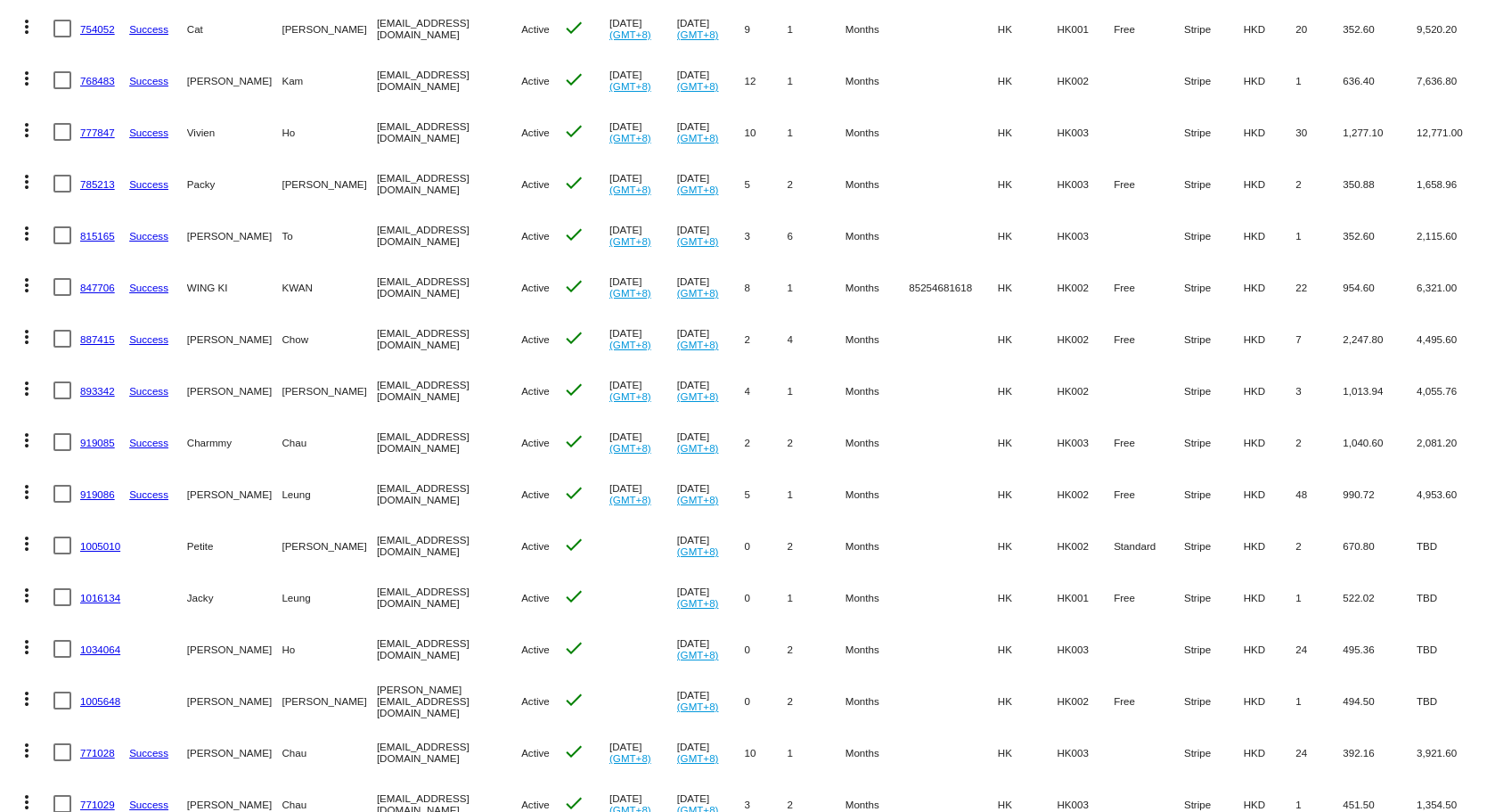
scroll to position [507, 0]
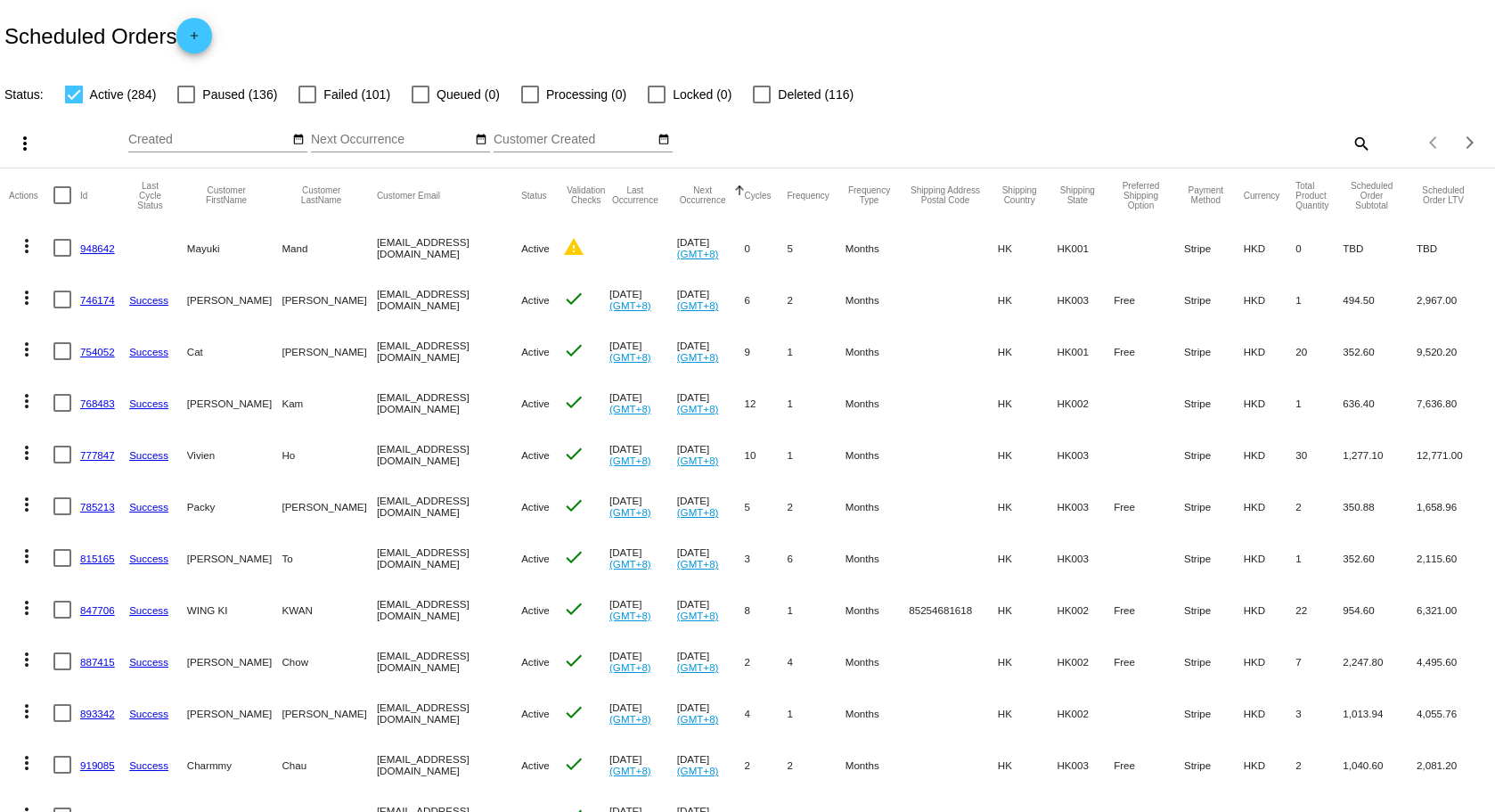
click at [1336, 153] on div "search" at bounding box center [1184, 143] width 373 height 27
click at [1350, 145] on mat-icon "search" at bounding box center [1361, 143] width 22 height 27
click at [1237, 99] on div "Status: Active (284) Paused (136) Failed (101) Queued (0) Processing (0) Locked…" at bounding box center [748, 88] width 1495 height 34
click at [1192, 149] on div "Search" at bounding box center [1184, 134] width 373 height 34
click at [1239, 137] on input "Search" at bounding box center [1184, 139] width 373 height 15
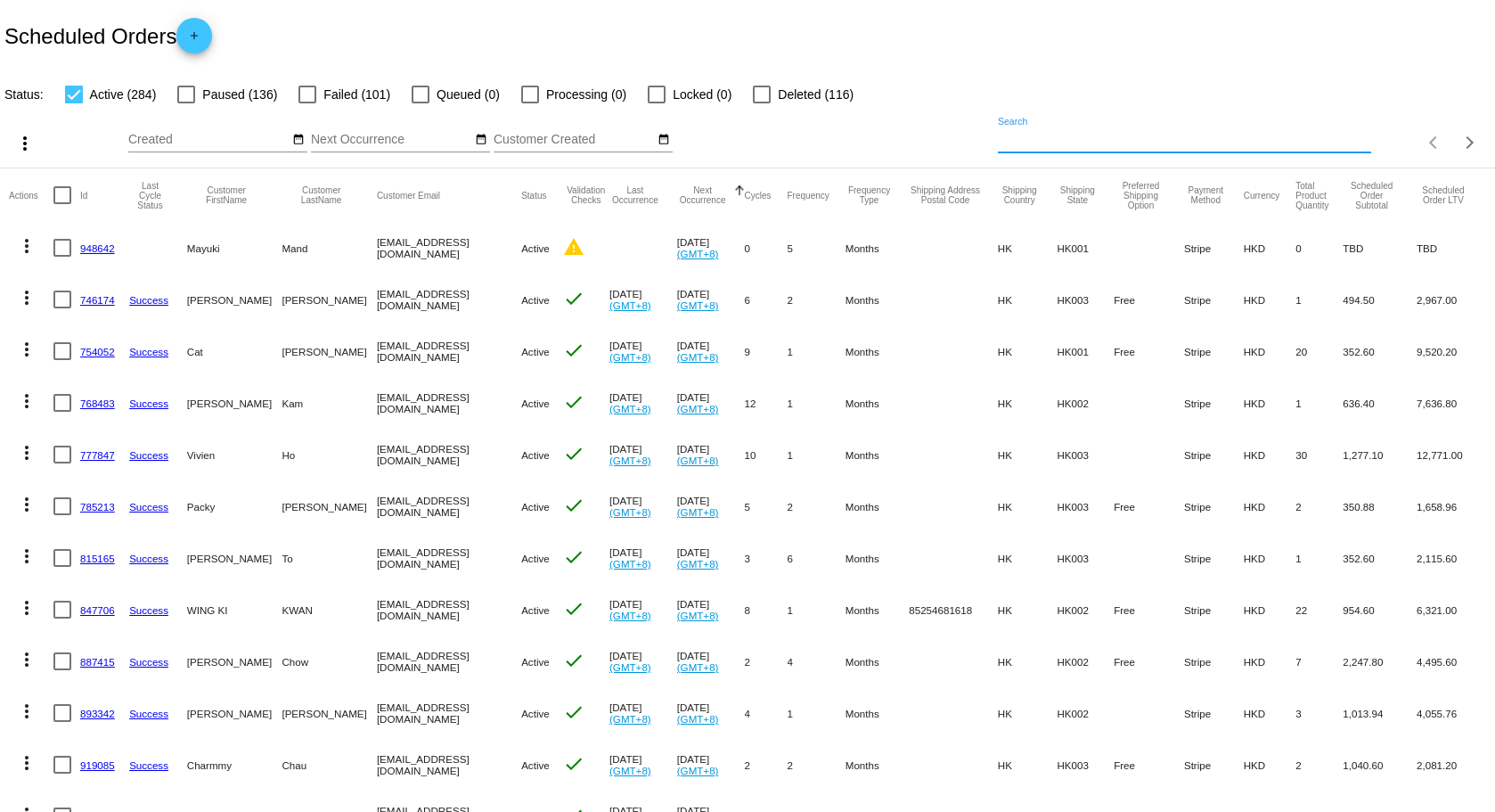
paste input "3174300-RCC-VVT"
type input "3174300-RCC-VVT"
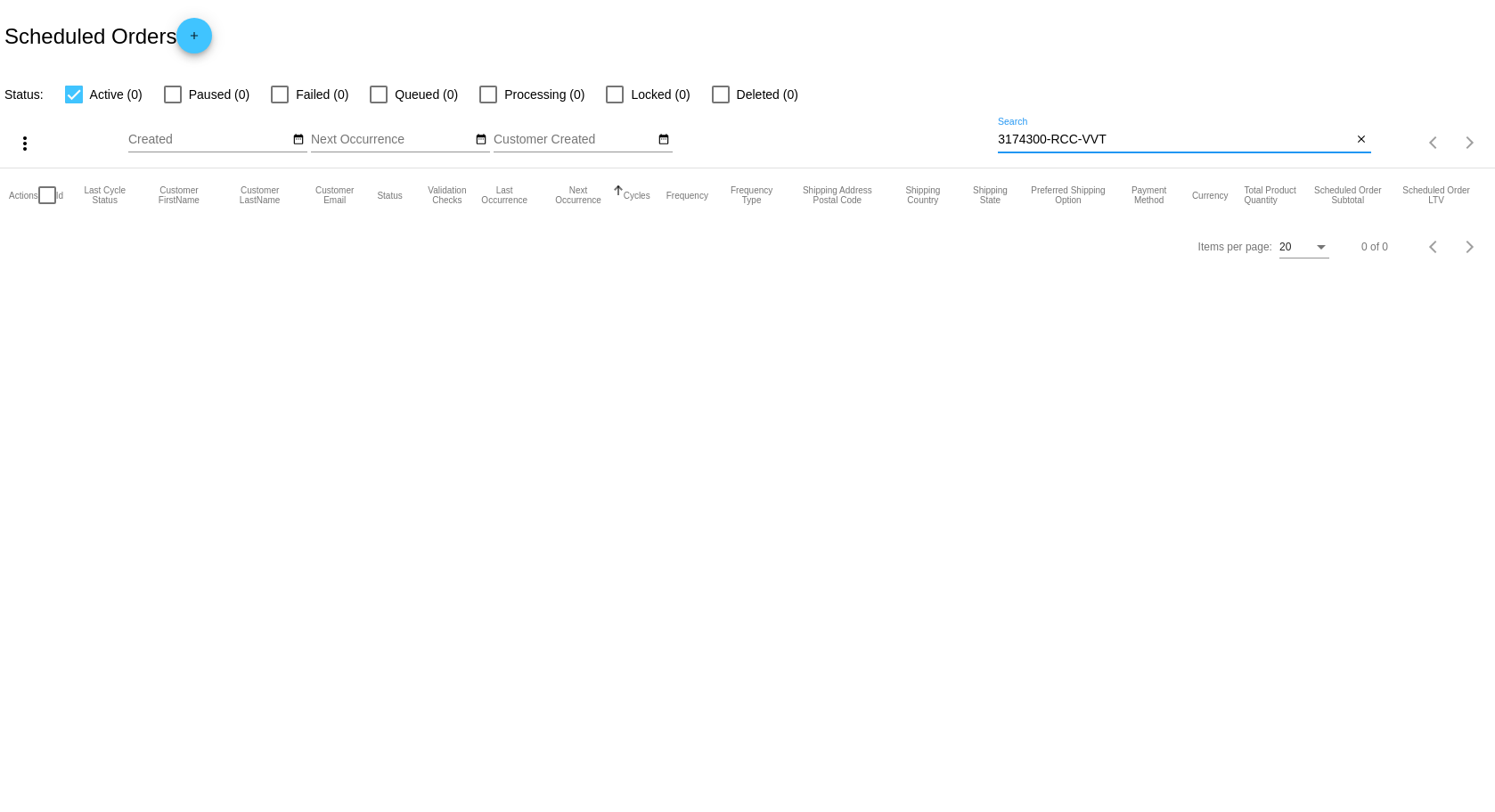
click at [1191, 136] on input "3174300-RCC-VVT" at bounding box center [1174, 139] width 354 height 15
click at [1062, 456] on body "Scheduled Orders add Status: Active (0) Paused (0) Failed (0) Queued (0) Proces…" at bounding box center [748, 406] width 1495 height 812
click at [1204, 485] on body "Scheduled Orders add Status: Active (0) Paused (0) Failed (0) Queued (0) Proces…" at bounding box center [748, 406] width 1495 height 812
click at [1365, 139] on mat-icon "close" at bounding box center [1362, 139] width 13 height 15
click at [1253, 139] on div "search" at bounding box center [1184, 143] width 373 height 27
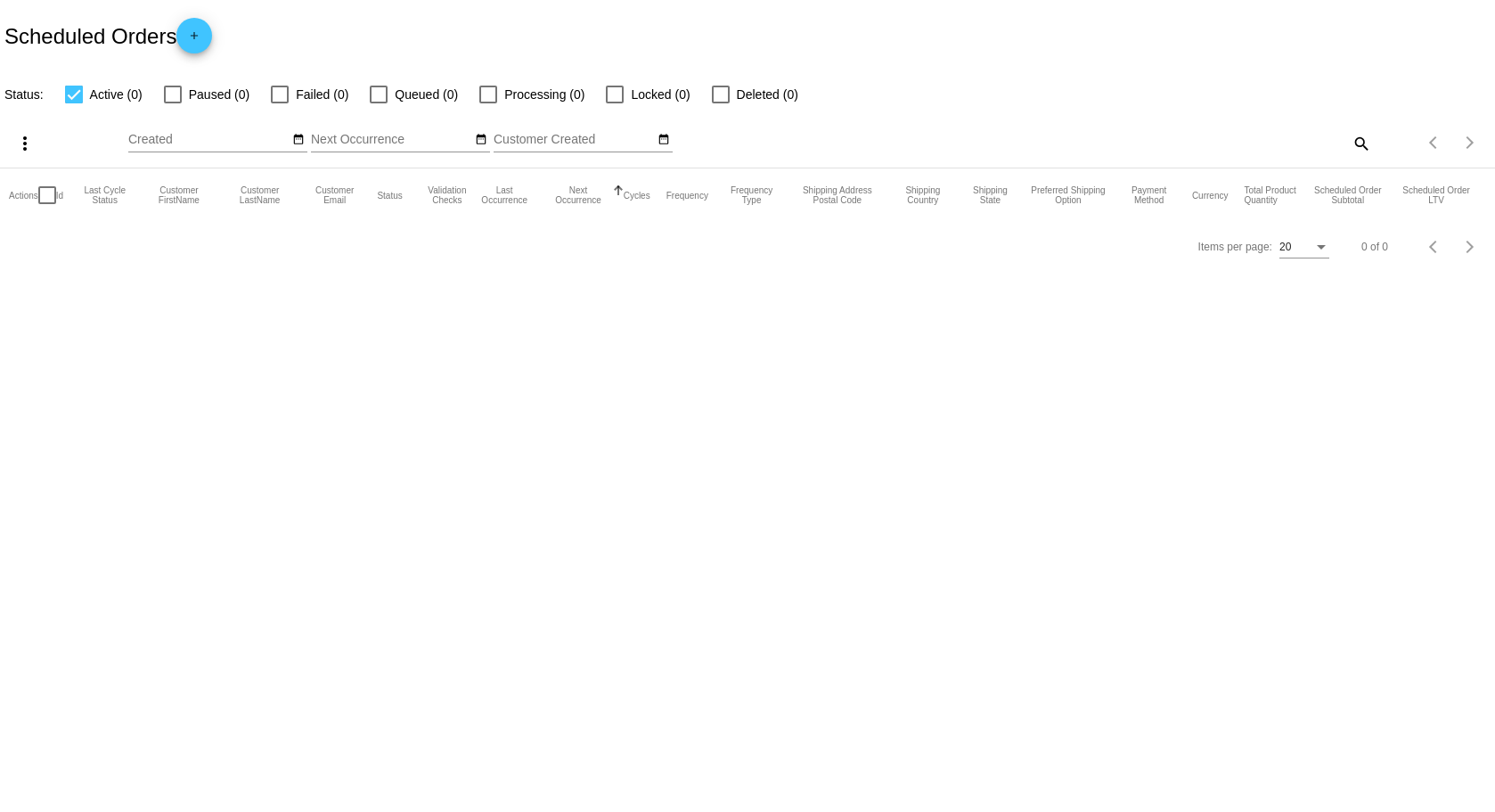
click at [1368, 148] on mat-icon "search" at bounding box center [1361, 143] width 22 height 27
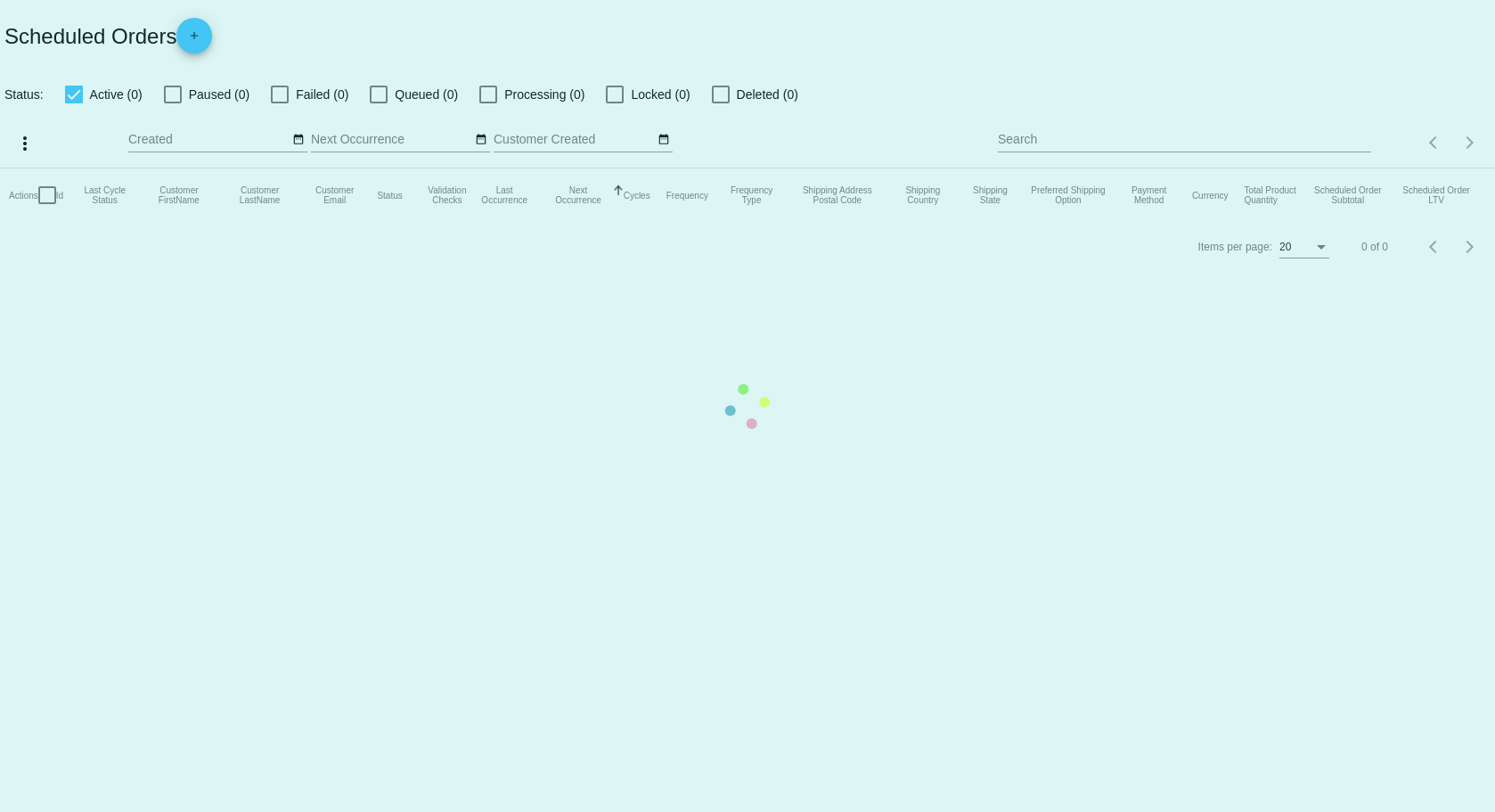
click at [1248, 169] on mat-table "Actions Id Last Cycle Status Customer FirstName Customer LastName Customer Emai…" at bounding box center [748, 195] width 1495 height 54
